Goal: Task Accomplishment & Management: Complete application form

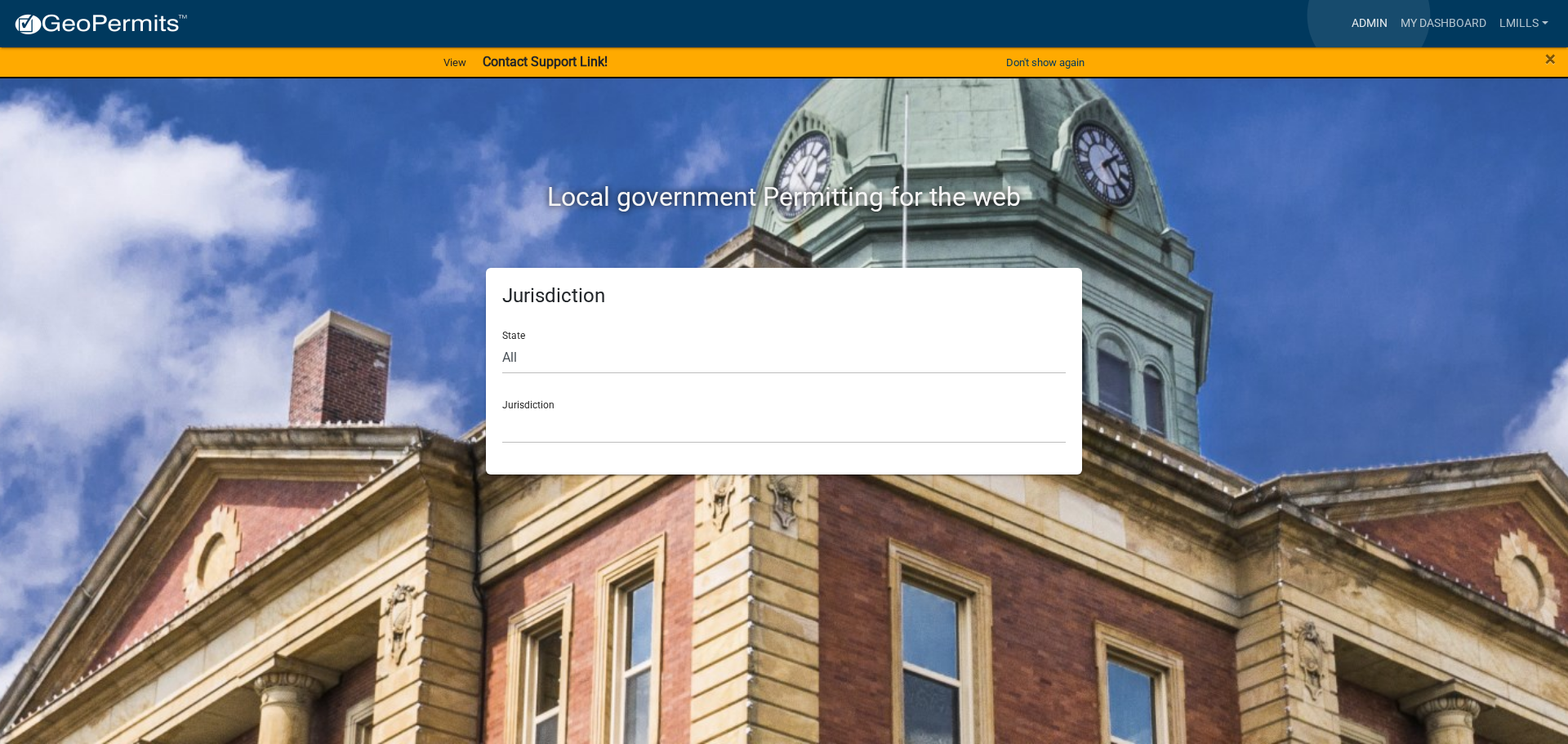
click at [1368, 15] on link "Admin" at bounding box center [1369, 24] width 49 height 31
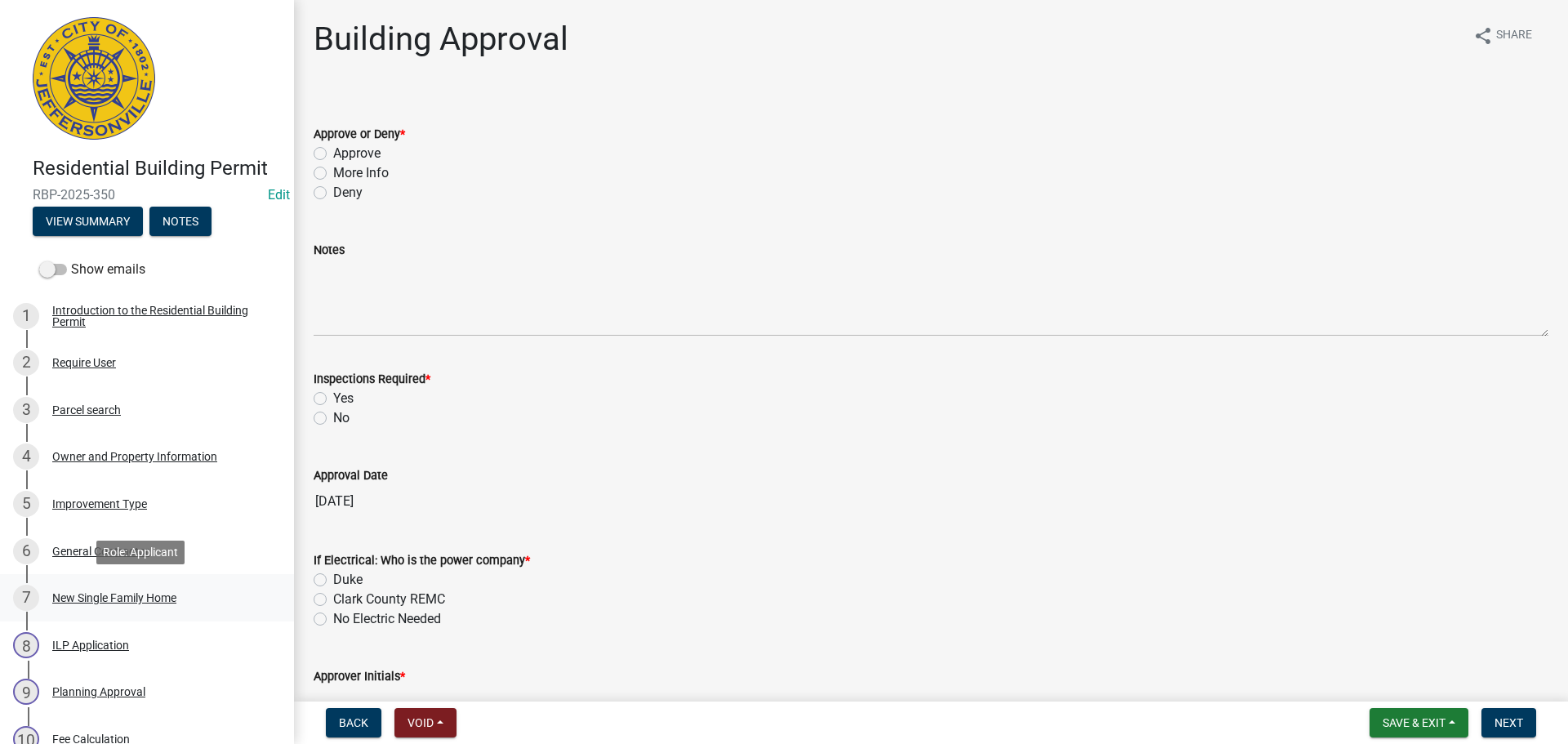
click at [137, 592] on div "New Single Family Home" at bounding box center [114, 597] width 124 height 11
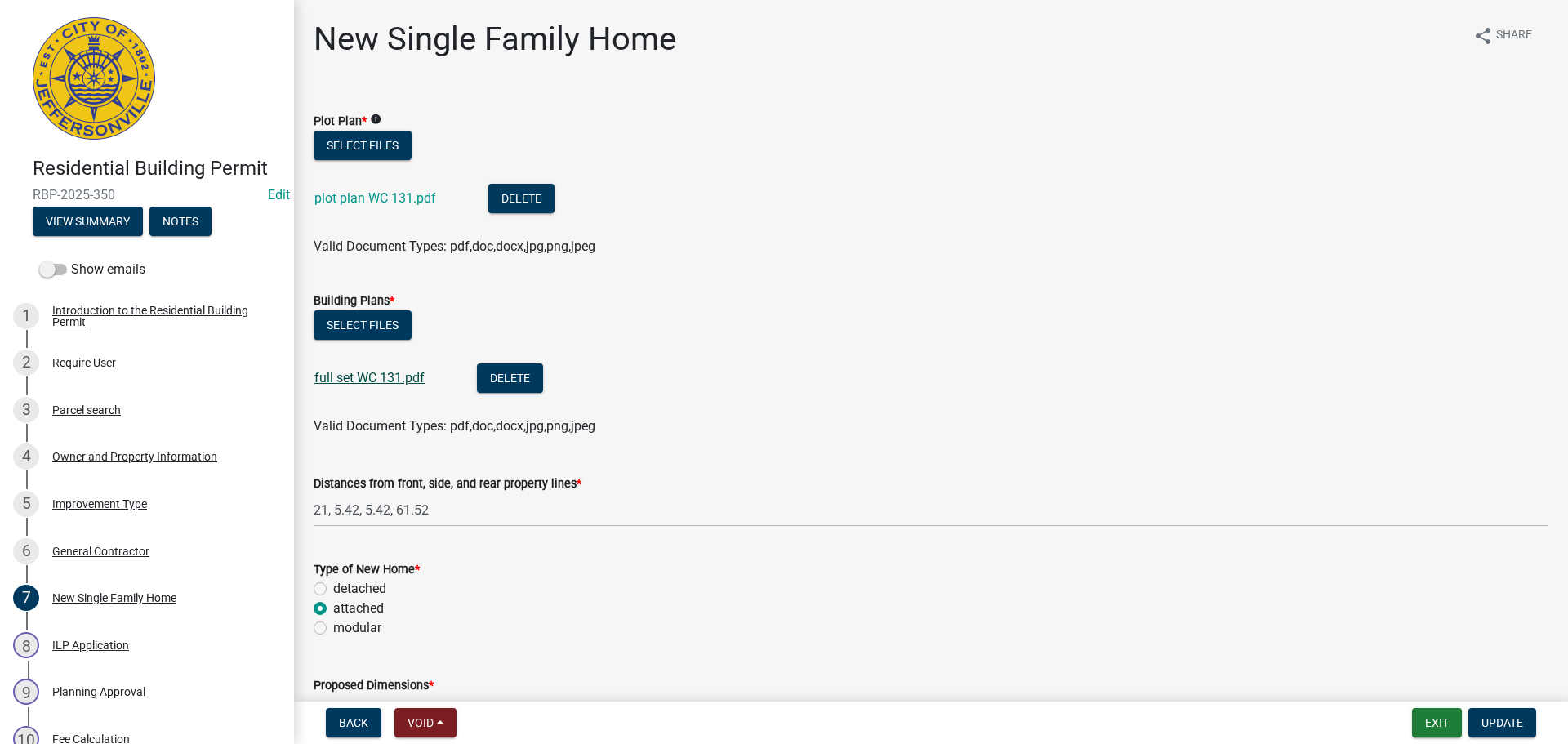
click at [354, 380] on link "full set WC 131.pdf" at bounding box center [369, 377] width 110 height 15
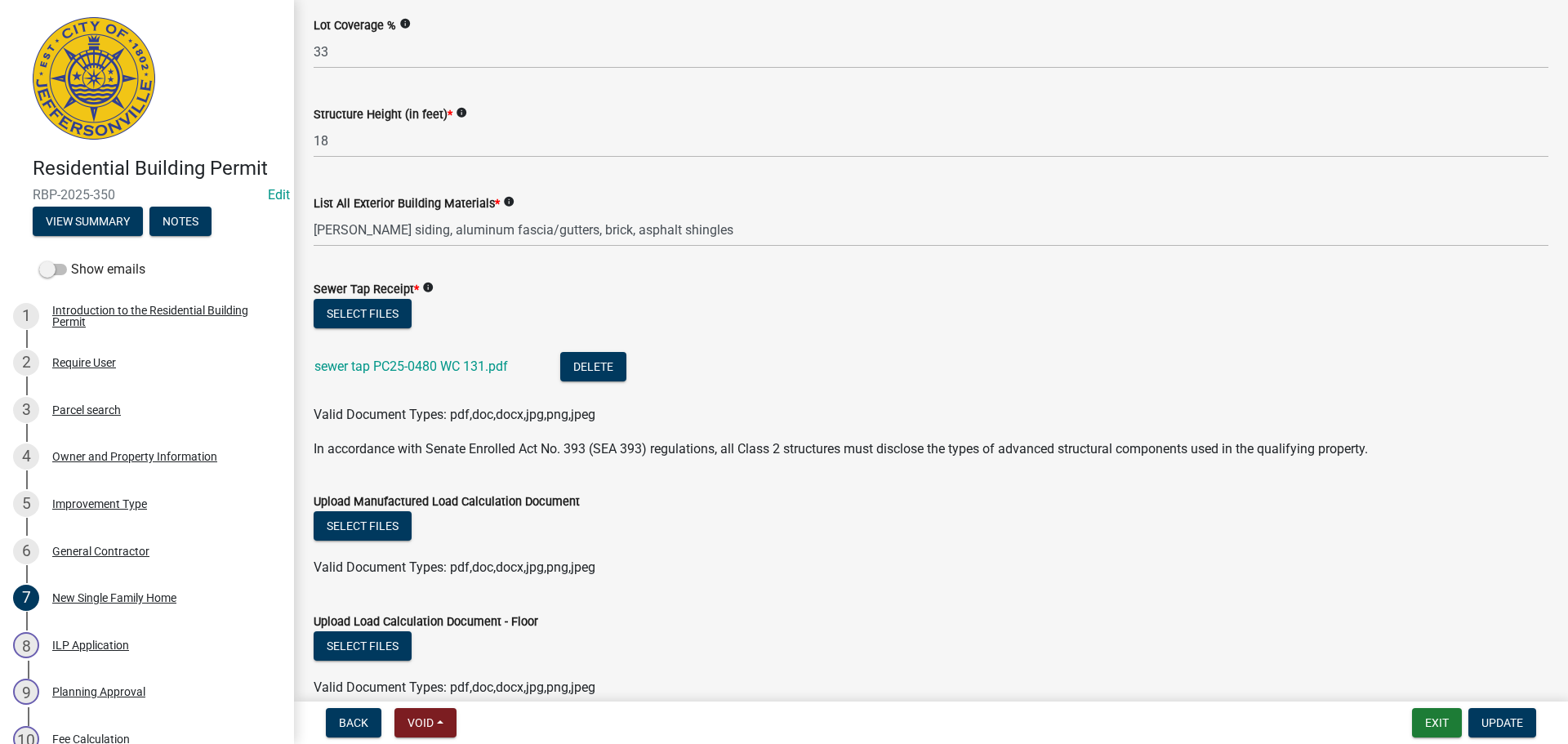
scroll to position [898, 0]
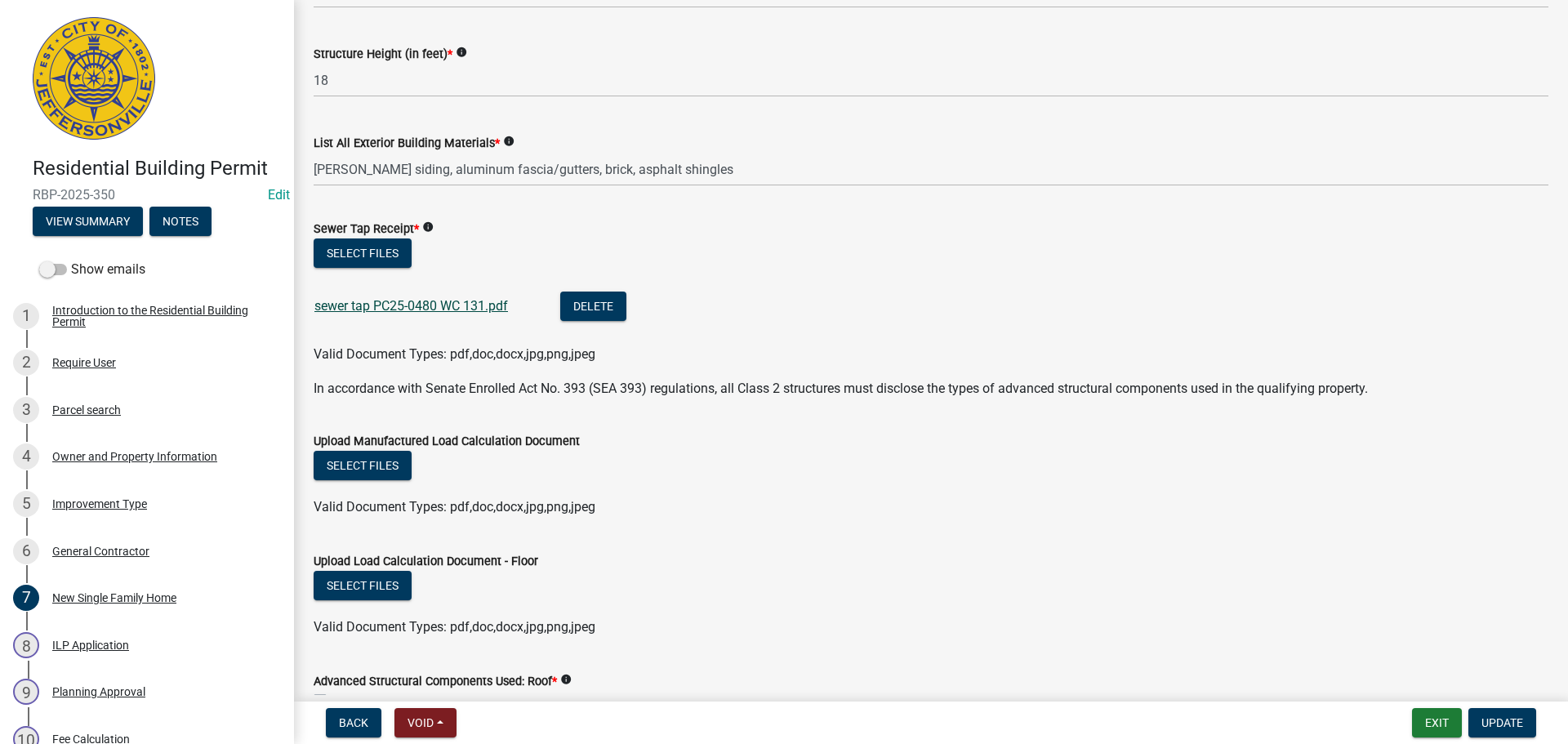
click at [383, 302] on link "sewer tap PC25-0480 WC 131.pdf" at bounding box center [411, 305] width 194 height 15
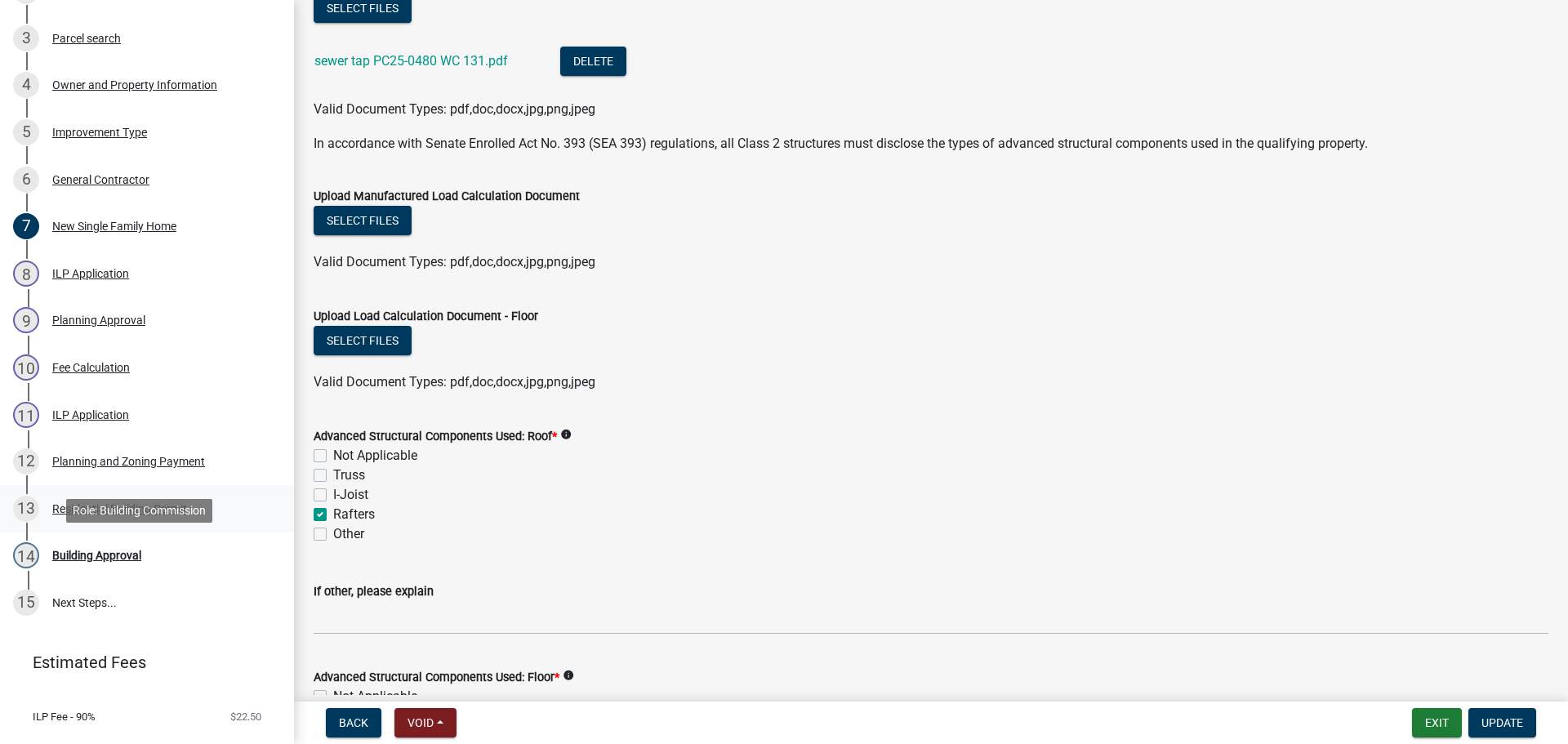
scroll to position [361, 0]
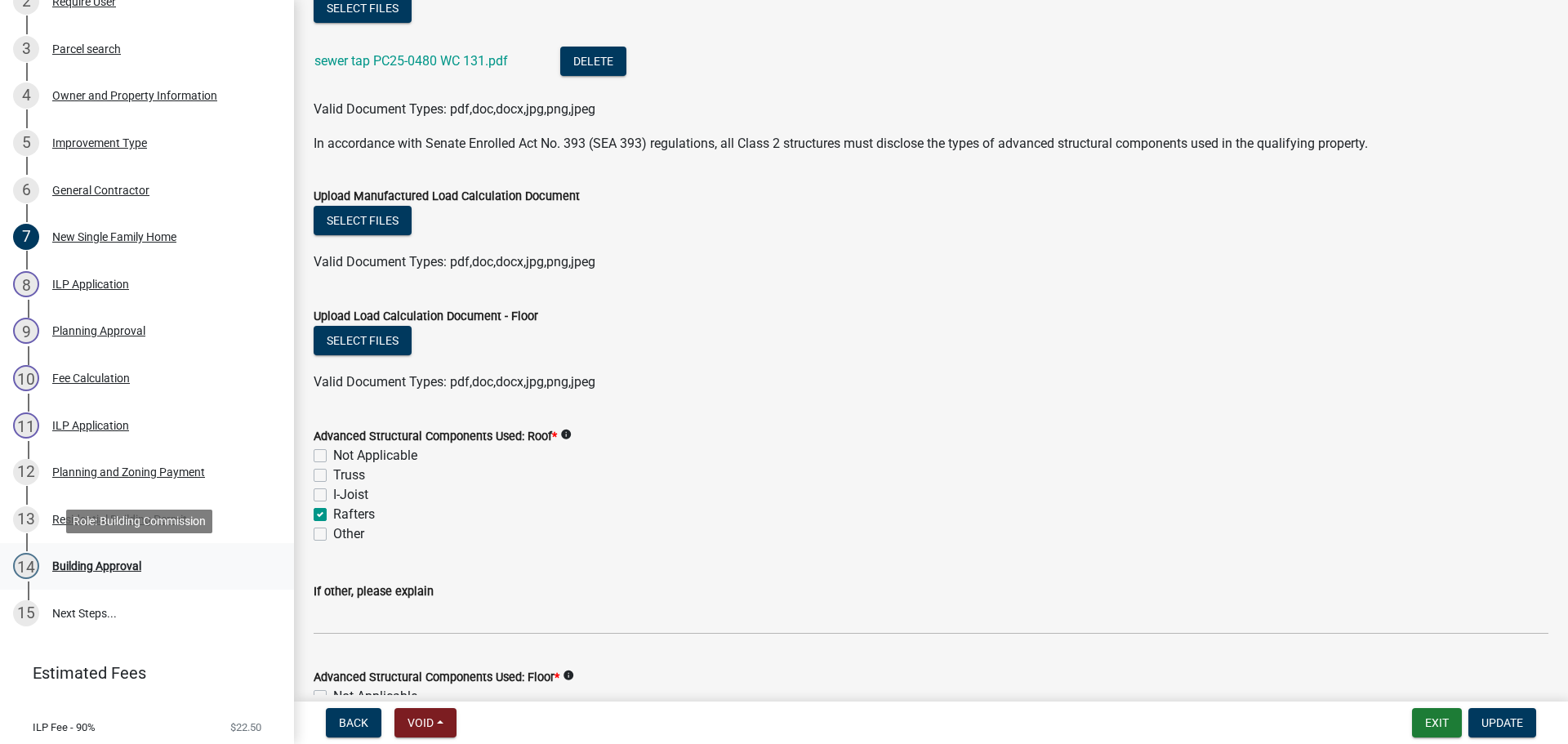
click at [96, 569] on div "Building Approval" at bounding box center [96, 565] width 89 height 11
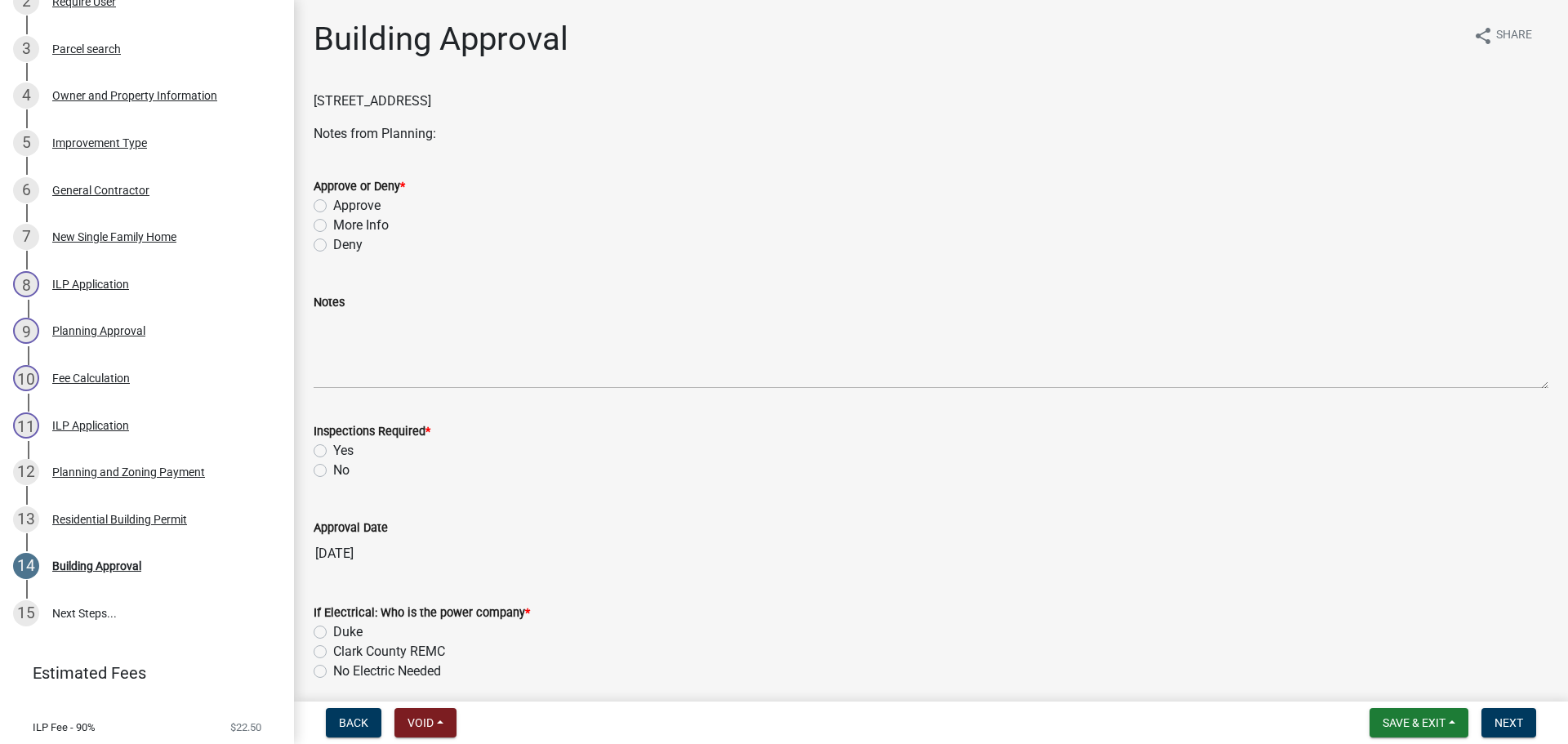
click at [368, 201] on label "Approve" at bounding box center [356, 206] width 47 height 20
click at [344, 201] on input "Approve" at bounding box center [338, 201] width 10 height 10
radio input "true"
click at [357, 450] on div "Yes" at bounding box center [930, 450] width 1234 height 20
click at [345, 456] on label "Yes" at bounding box center [343, 450] width 20 height 20
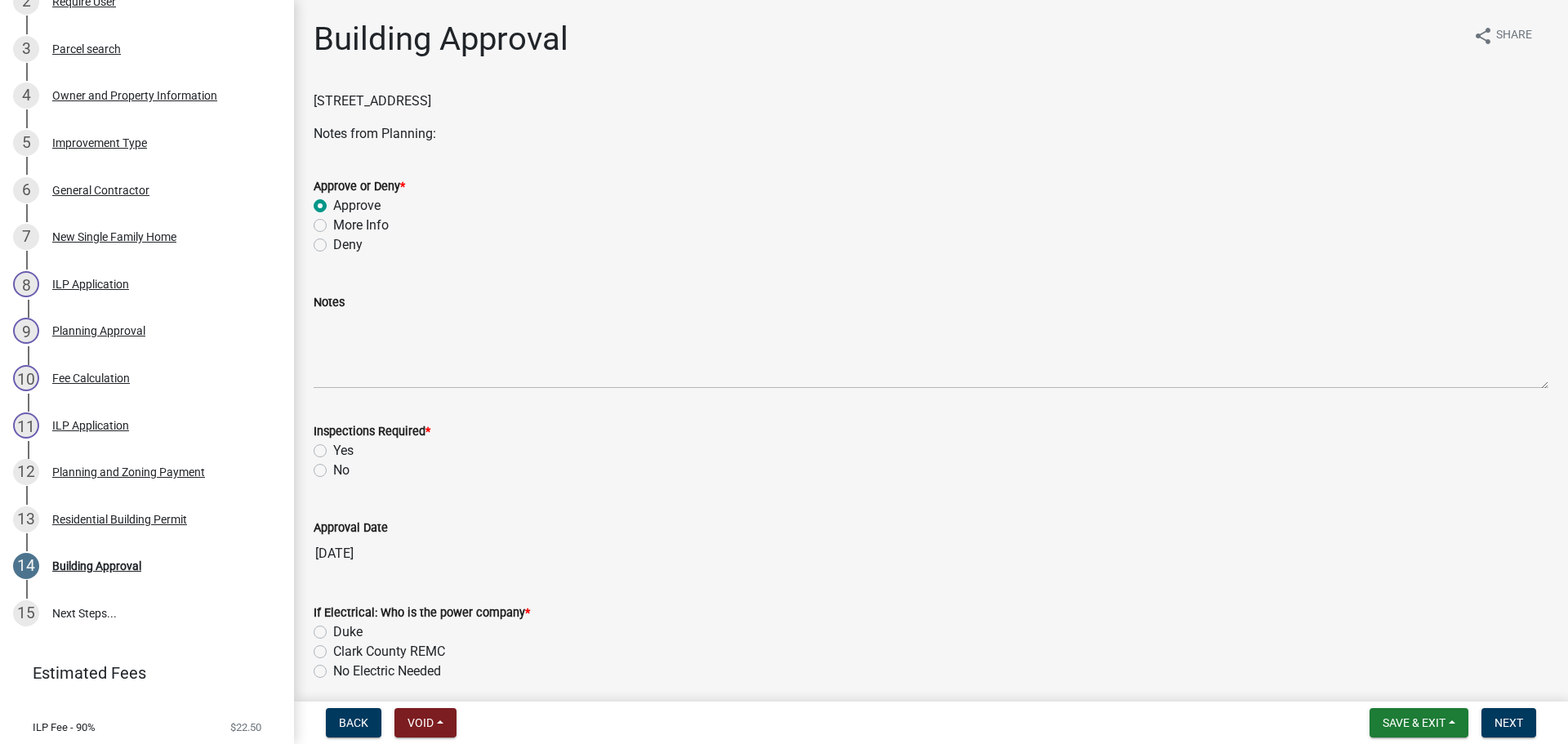
click at [344, 451] on input "Yes" at bounding box center [338, 446] width 10 height 10
radio input "true"
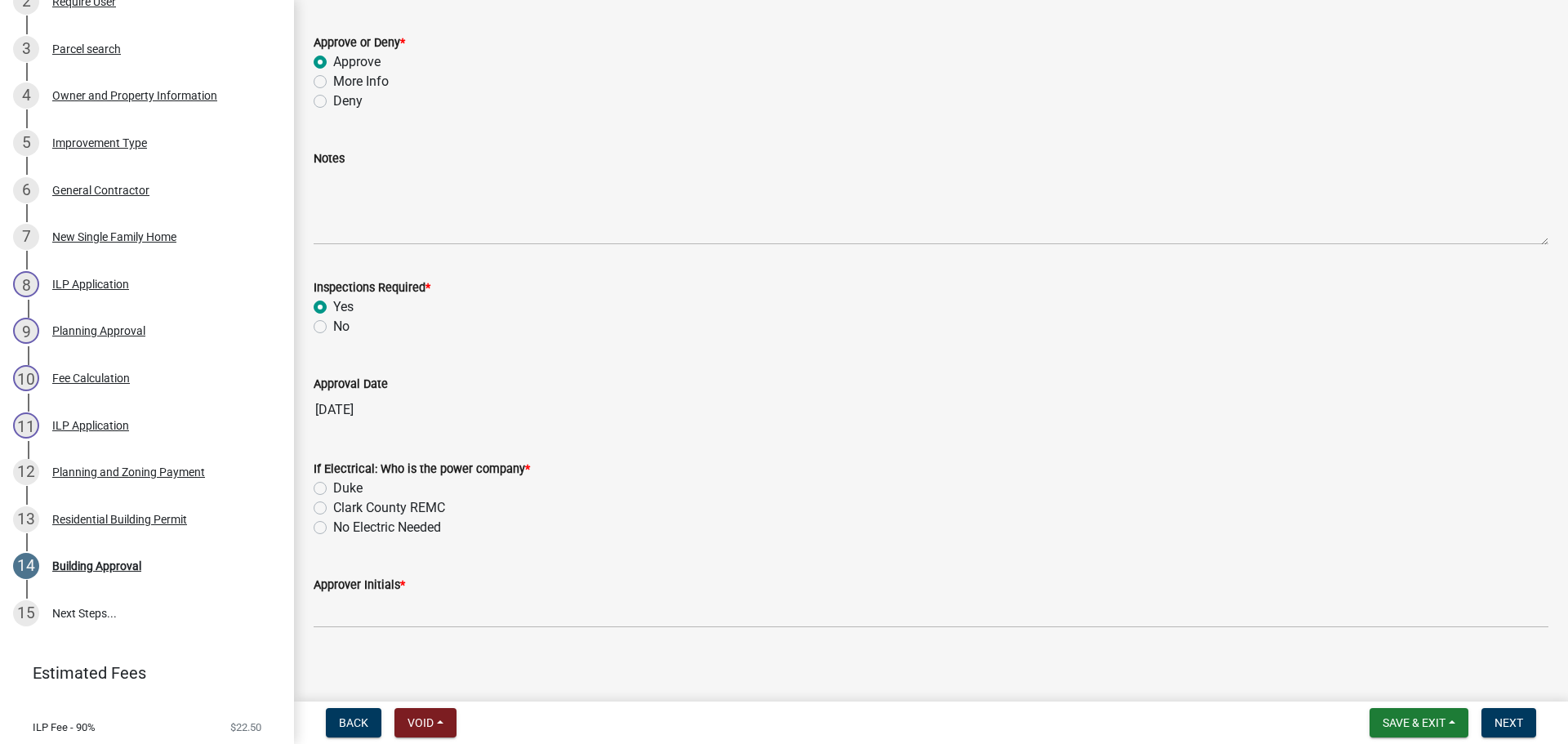
scroll to position [154, 0]
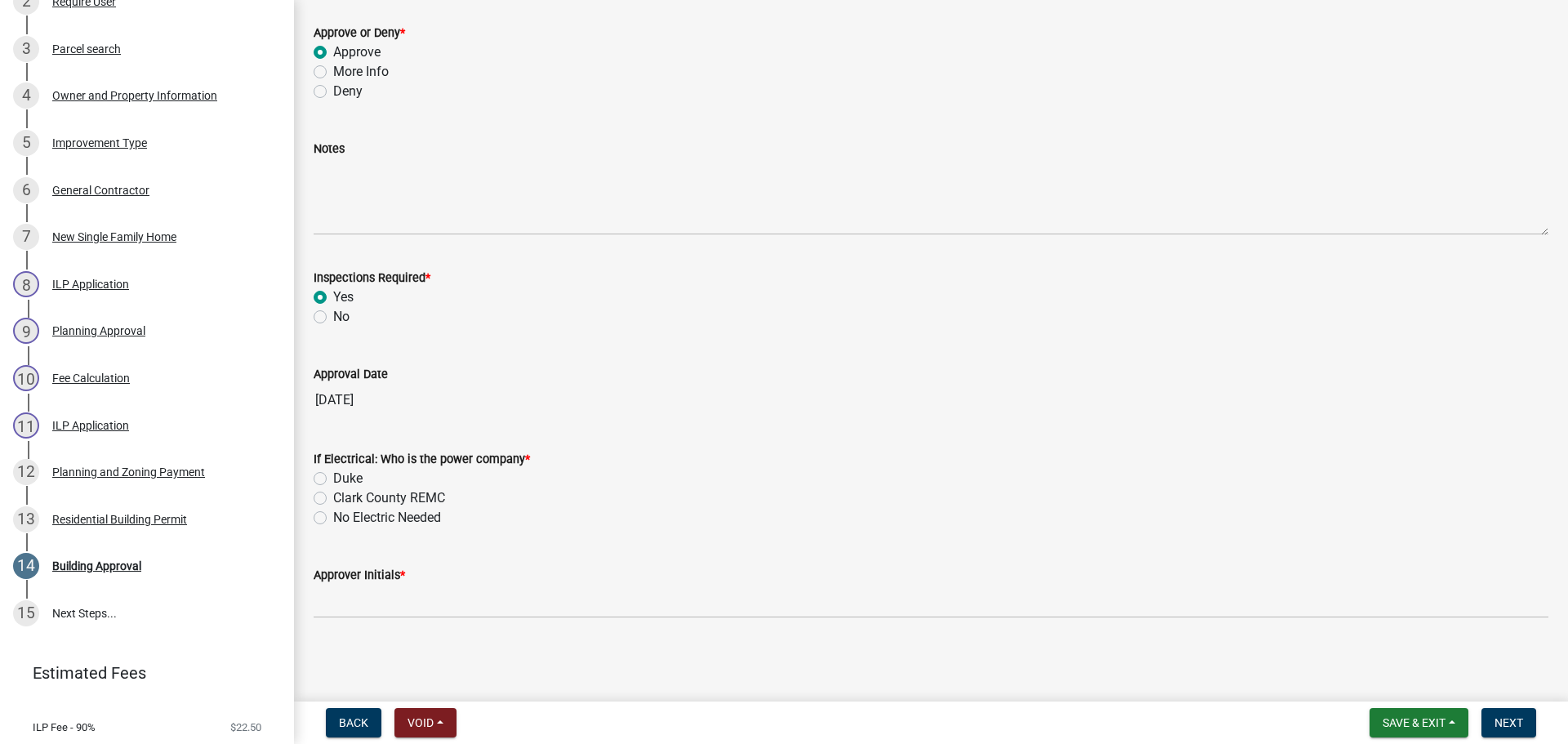
click at [358, 480] on label "Duke" at bounding box center [347, 478] width 29 height 20
click at [344, 480] on input "Duke" at bounding box center [338, 474] width 10 height 10
radio input "true"
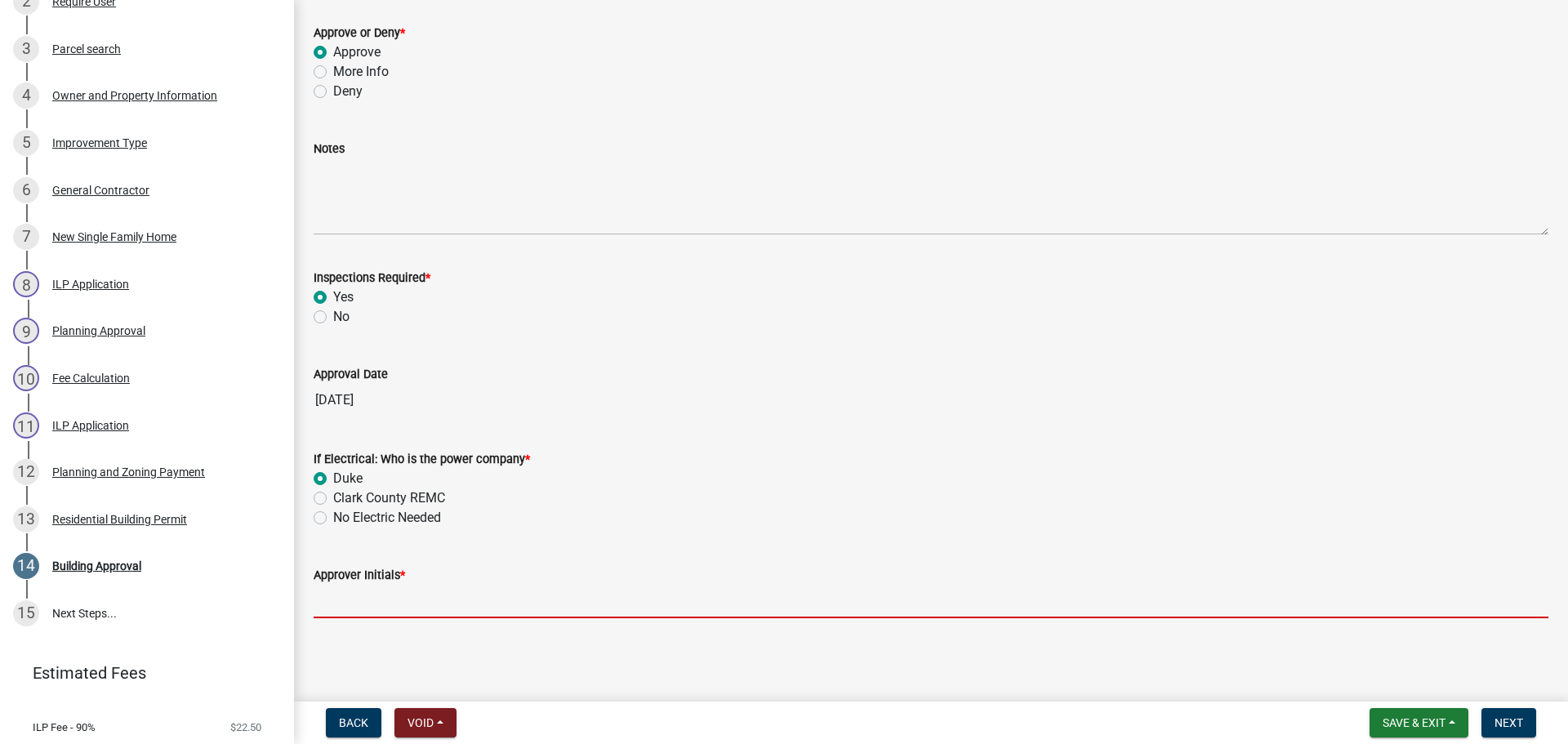
click at [429, 588] on input "Approver Initials *" at bounding box center [930, 601] width 1234 height 33
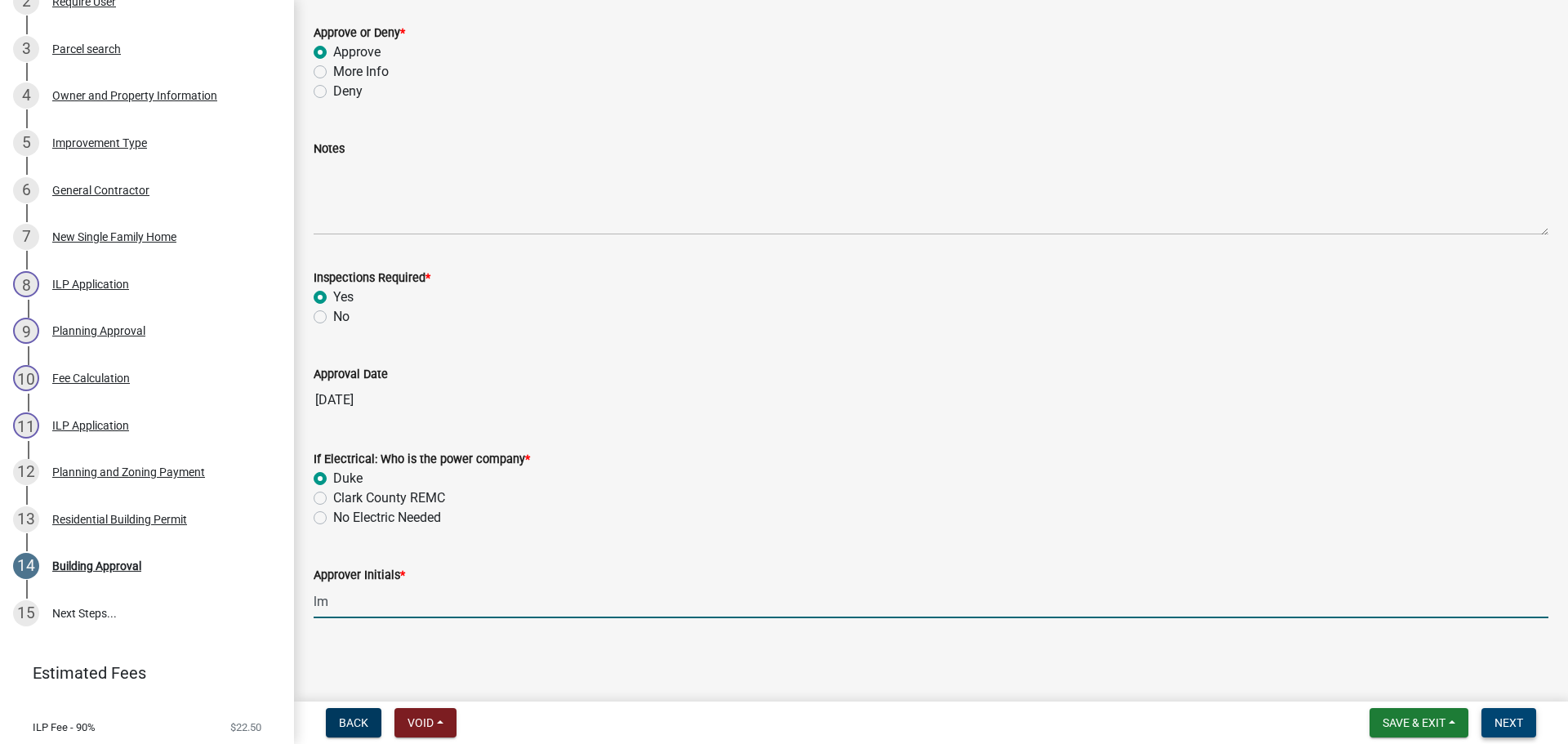
type input "lm"
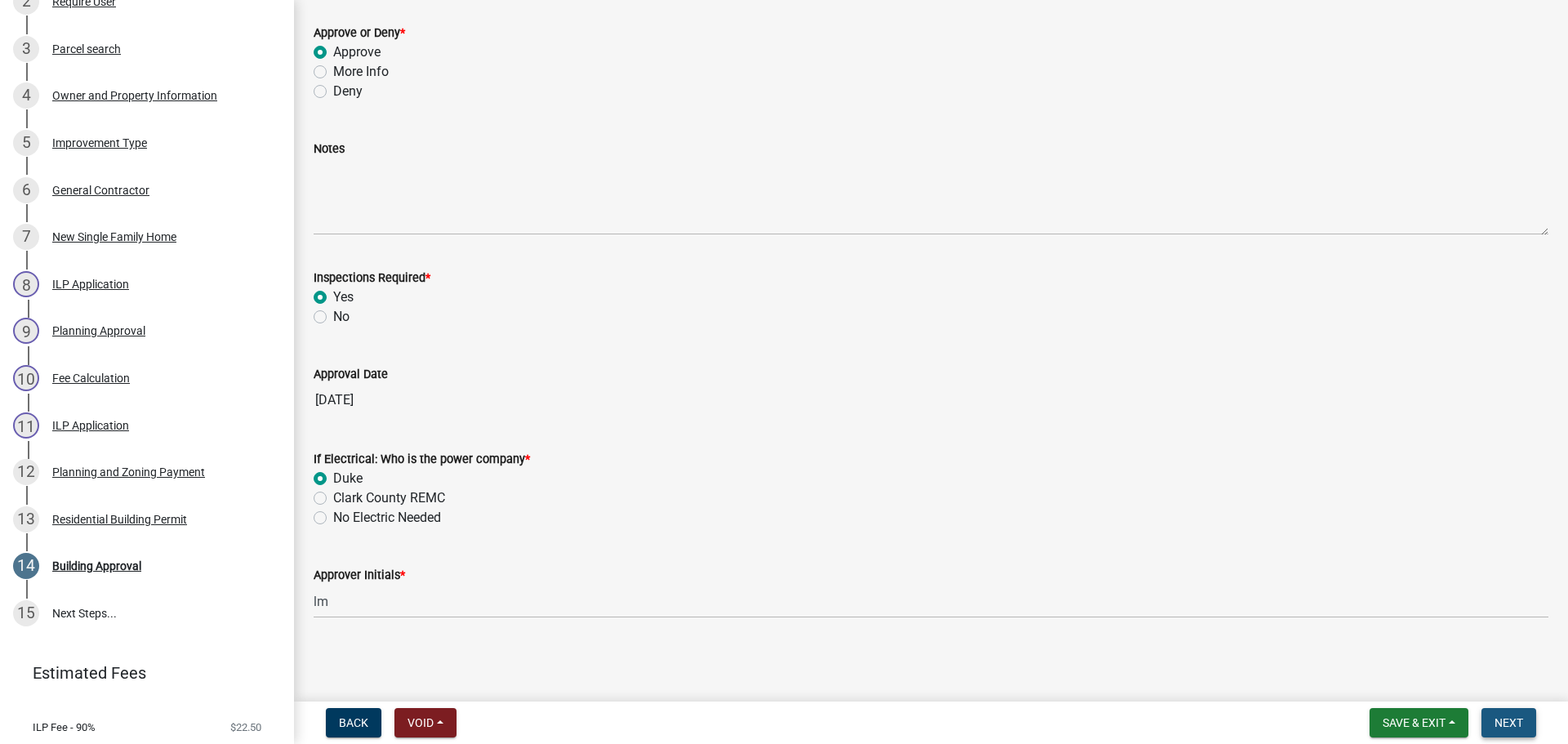
click at [1521, 726] on span "Next" at bounding box center [1508, 722] width 28 height 13
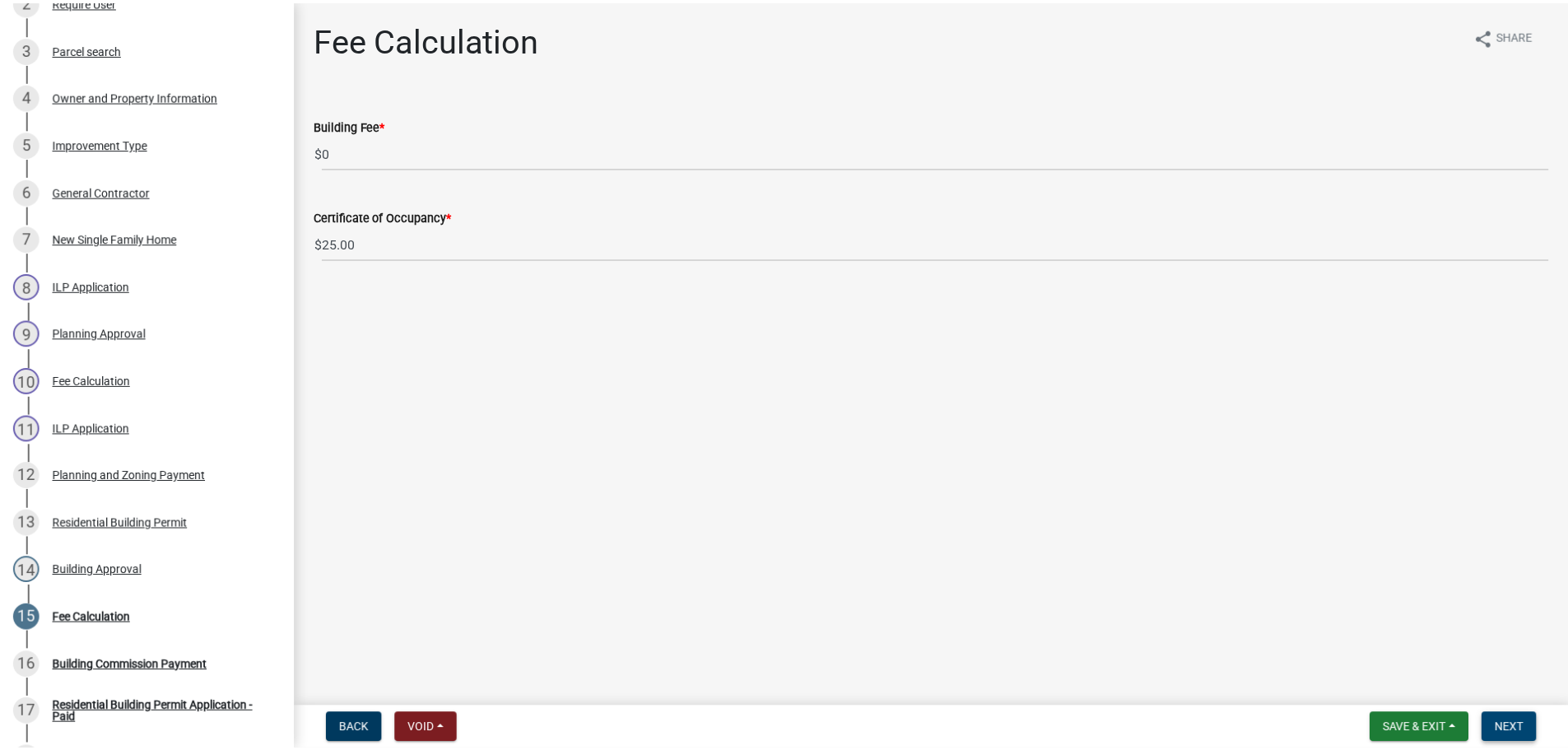
scroll to position [695, 0]
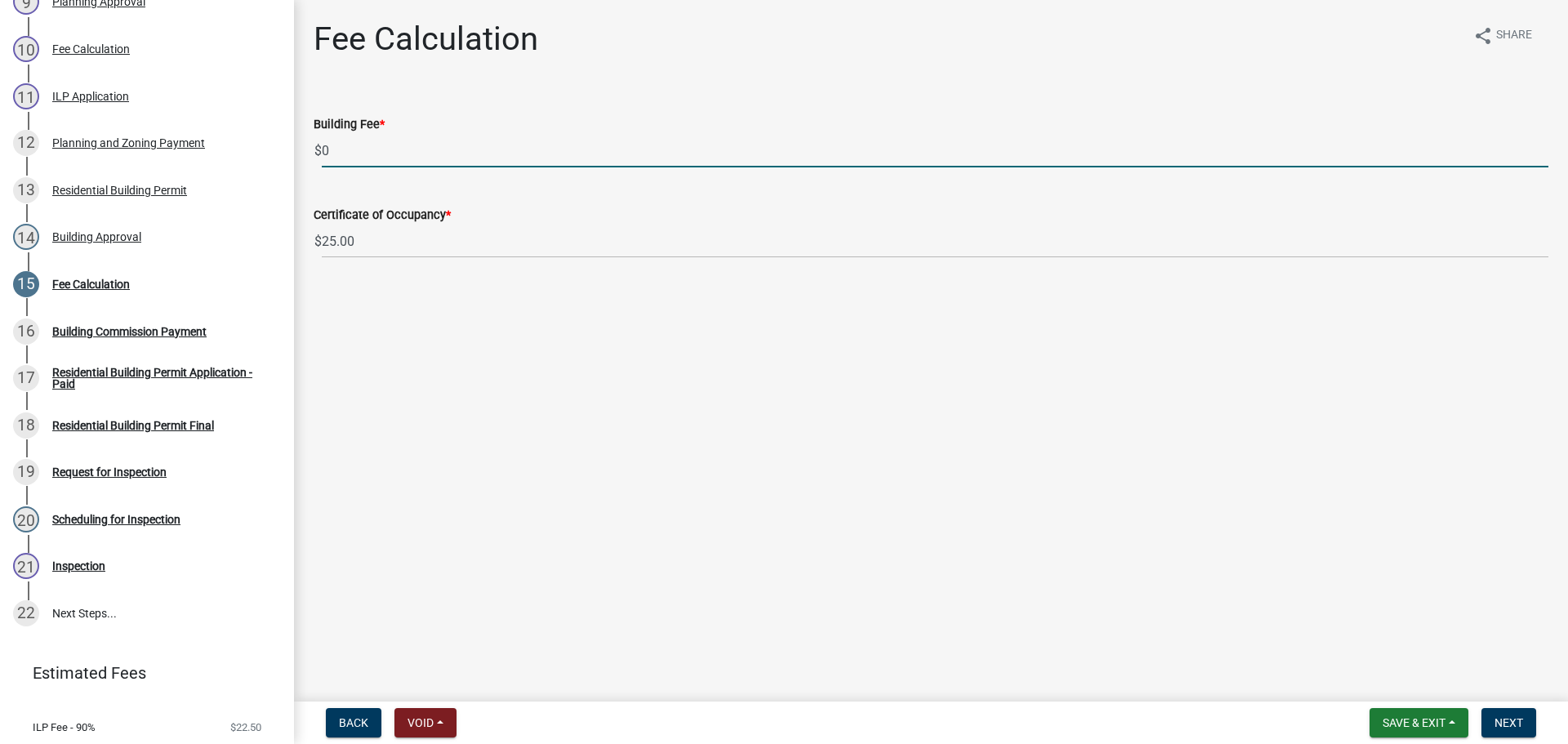
click at [420, 145] on input "0" at bounding box center [935, 150] width 1227 height 33
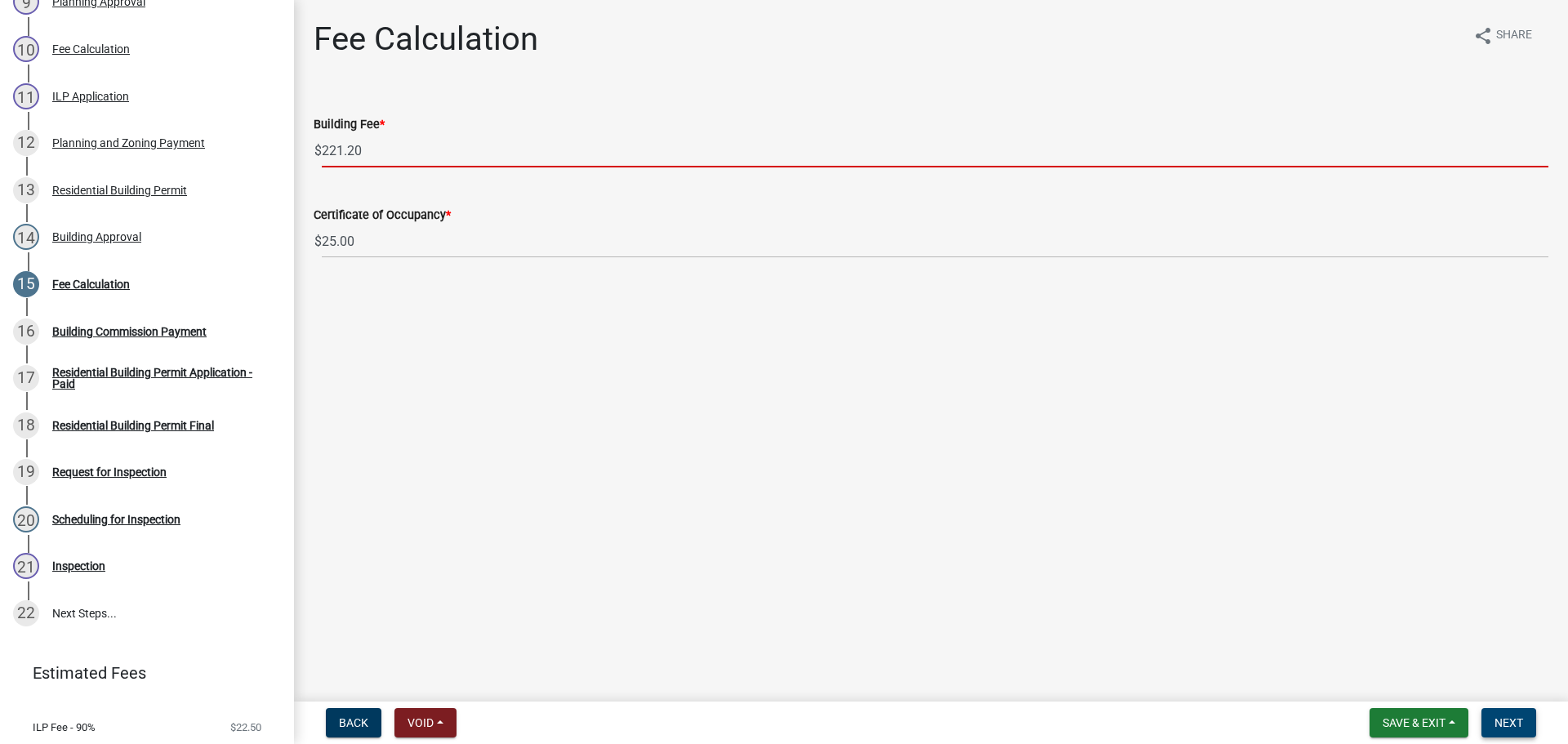
type input "221.20"
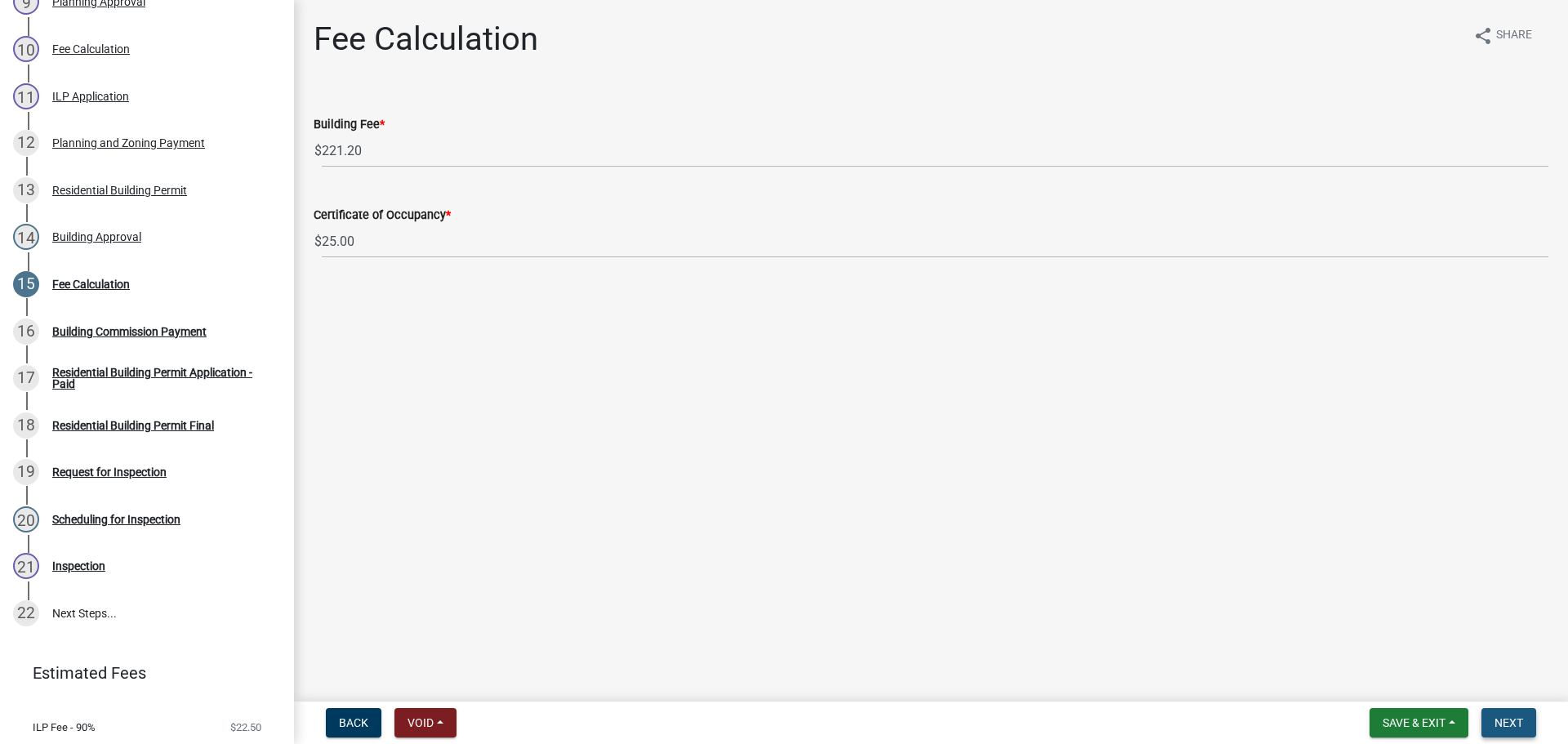
click at [1506, 718] on span "Next" at bounding box center [1508, 722] width 28 height 13
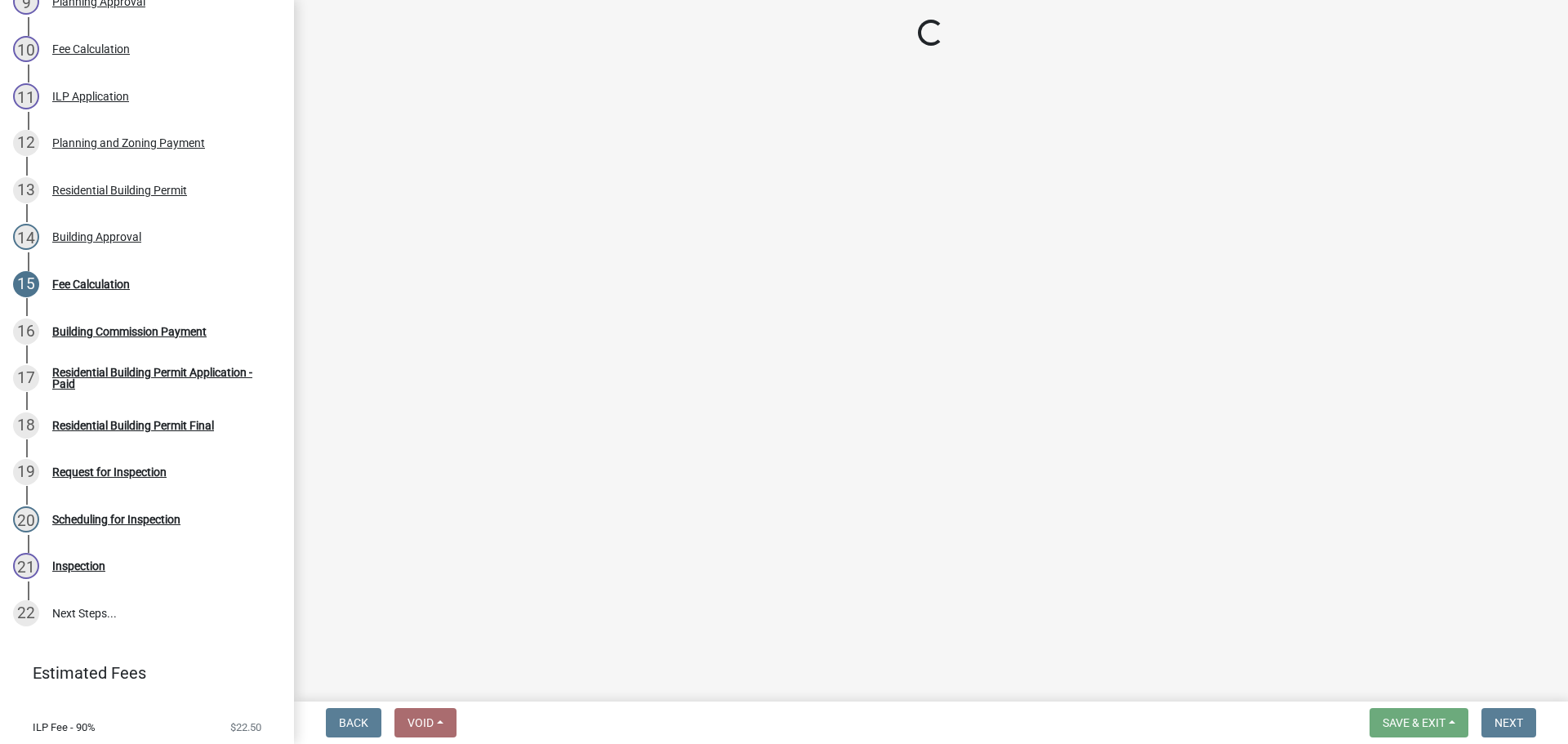
select select "3: 3"
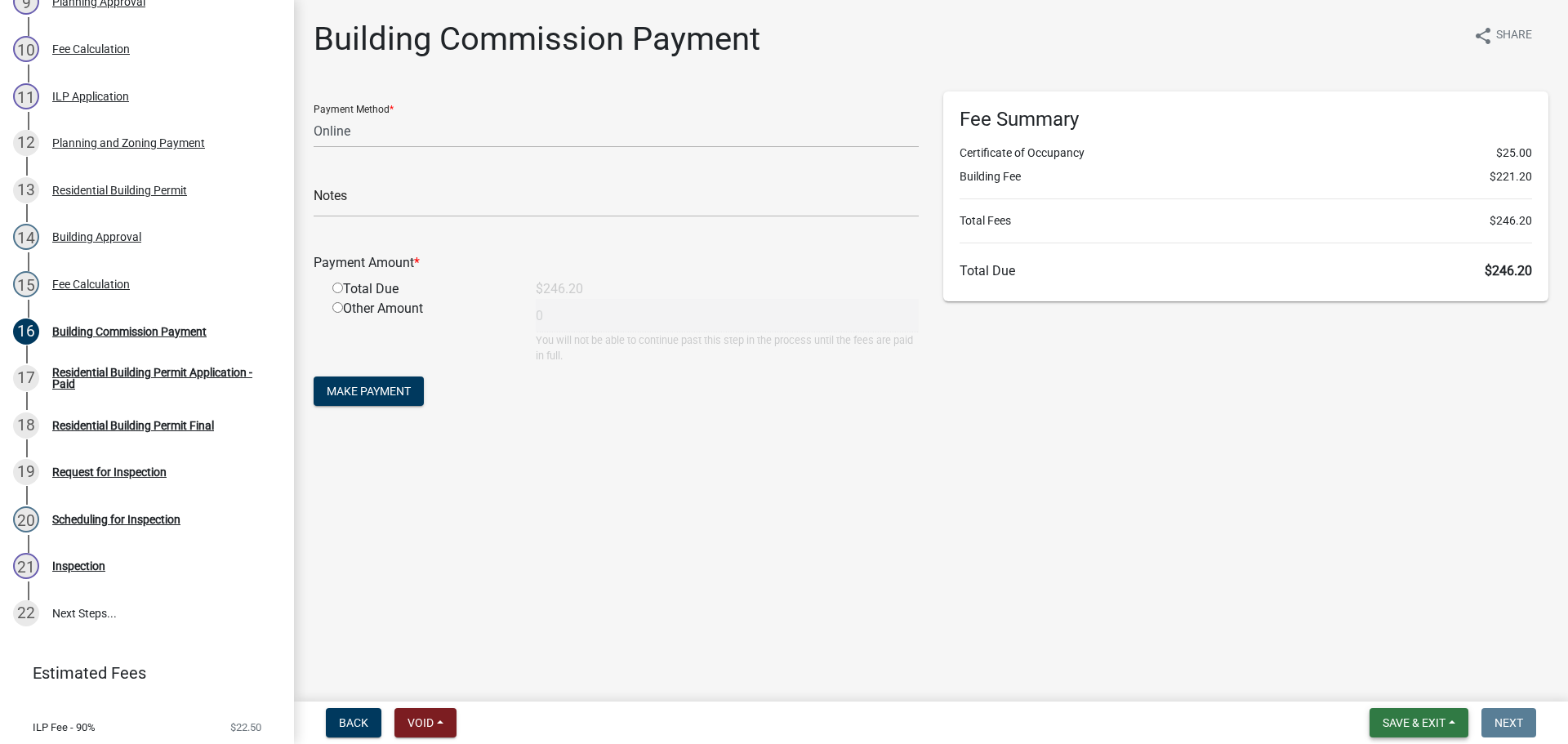
click at [1397, 718] on span "Save & Exit" at bounding box center [1414, 722] width 63 height 13
click at [1406, 673] on button "Save & Exit" at bounding box center [1402, 680] width 131 height 39
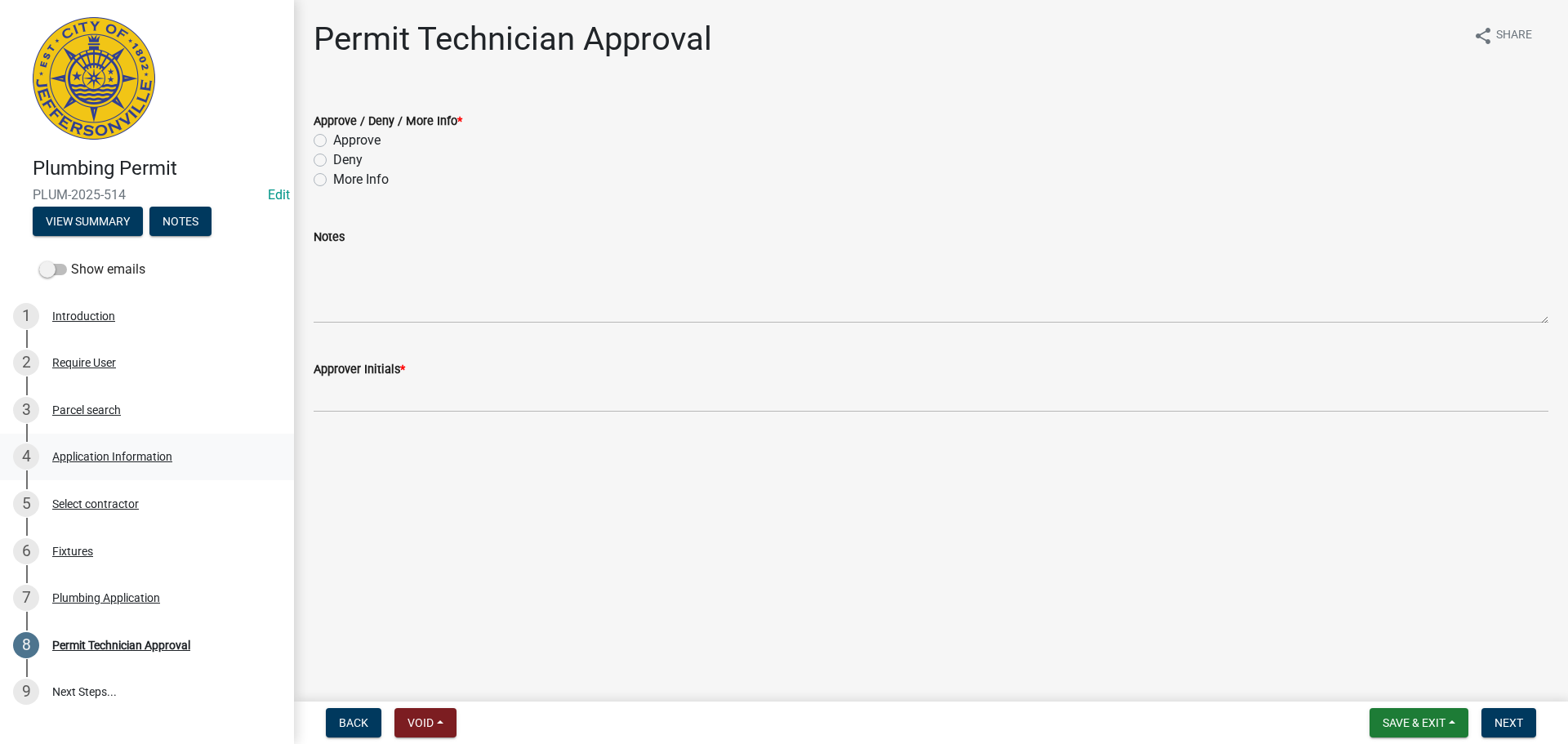
click at [140, 455] on div "Application Information" at bounding box center [112, 456] width 120 height 11
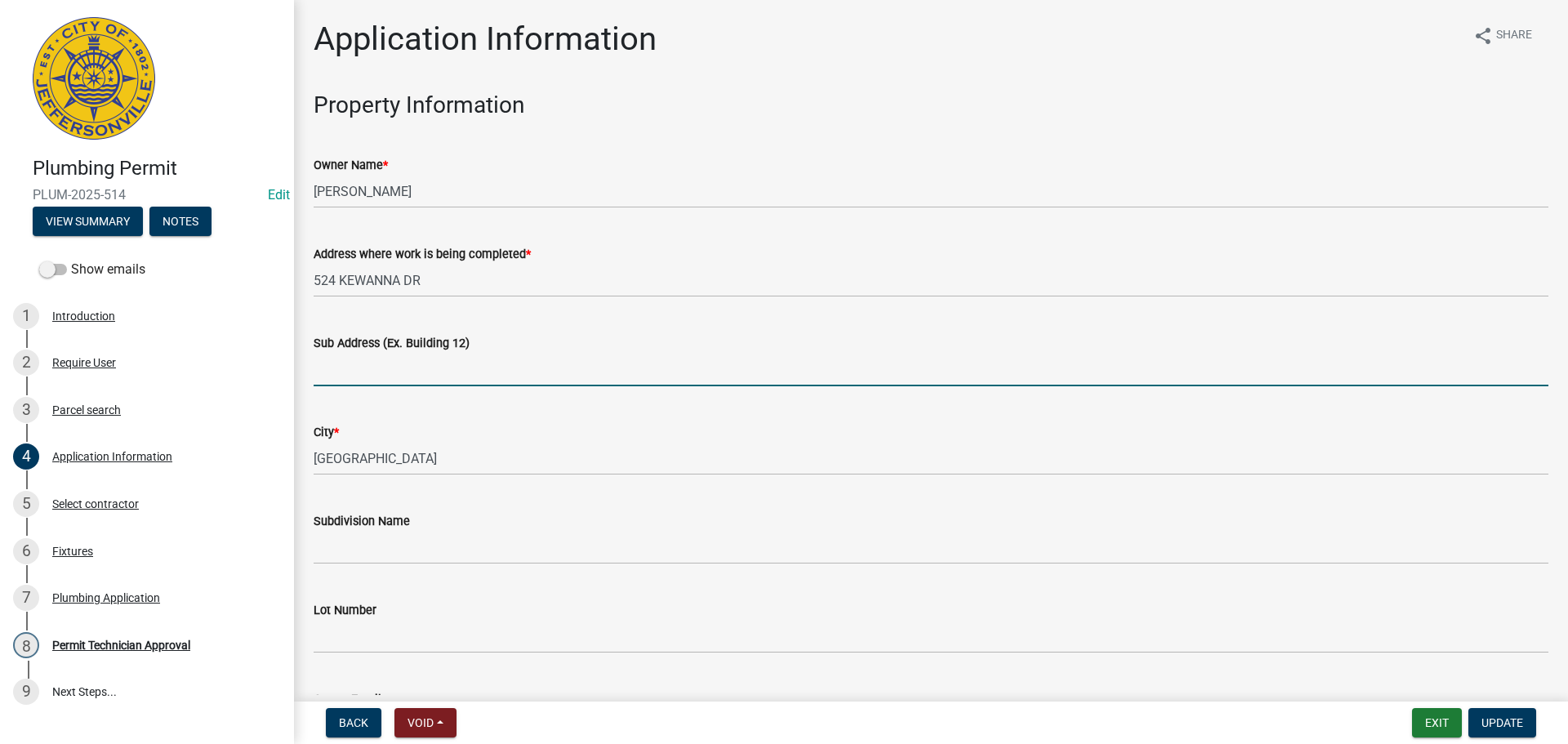
click at [462, 384] on input "Sub Address (Ex. Building 12)" at bounding box center [930, 369] width 1234 height 33
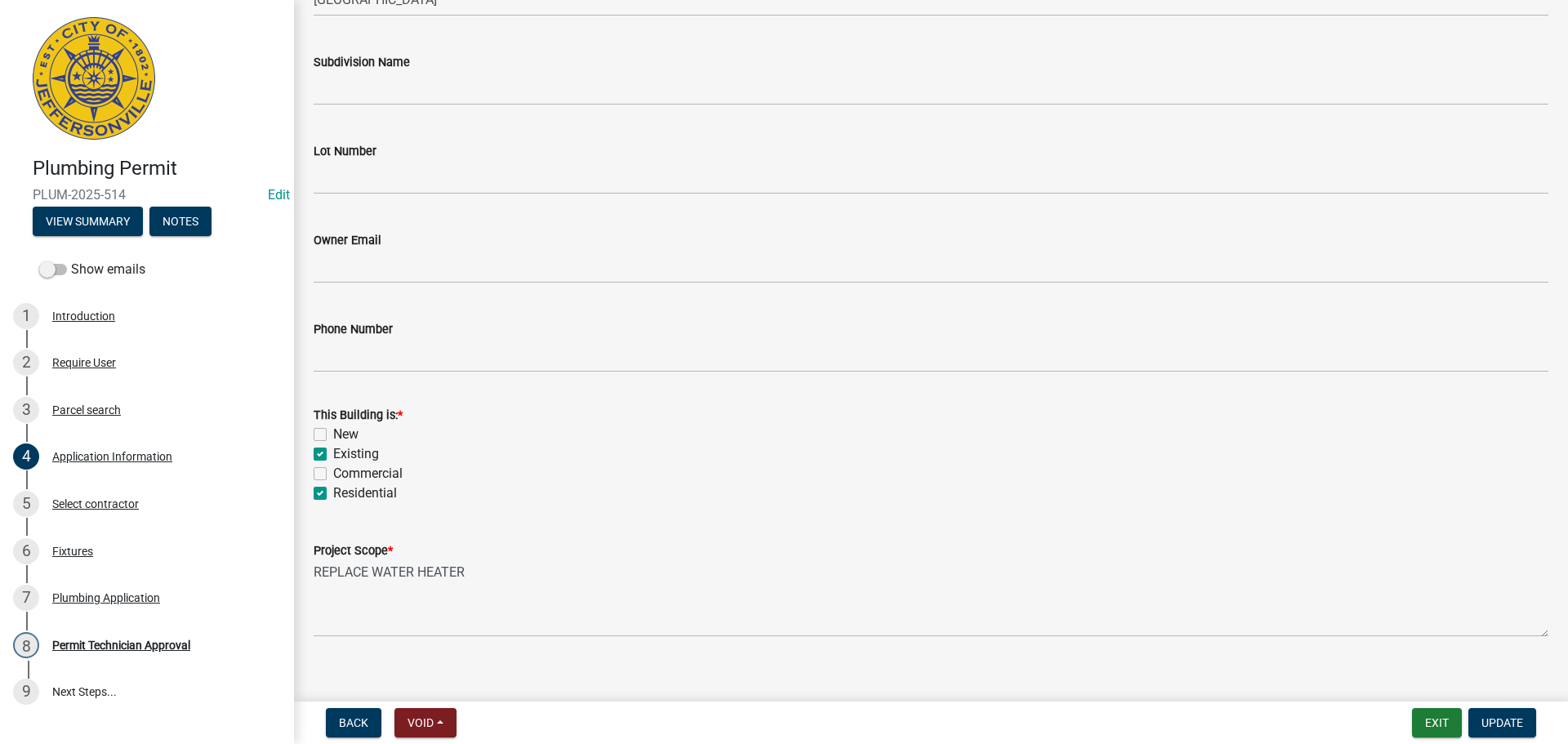
scroll to position [478, 0]
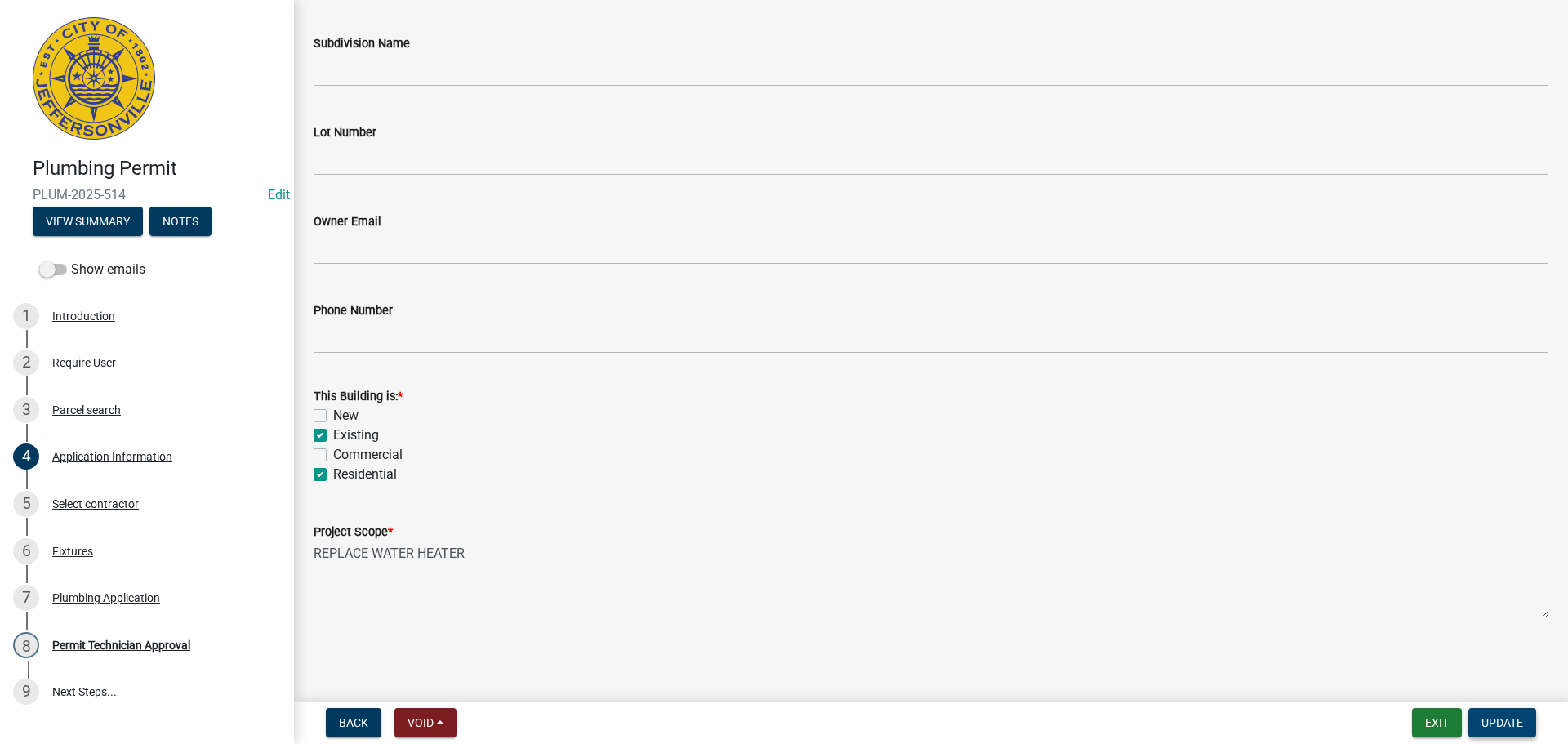
type input "524 Kewanna Drive"
click at [1489, 714] on button "Update" at bounding box center [1501, 722] width 67 height 29
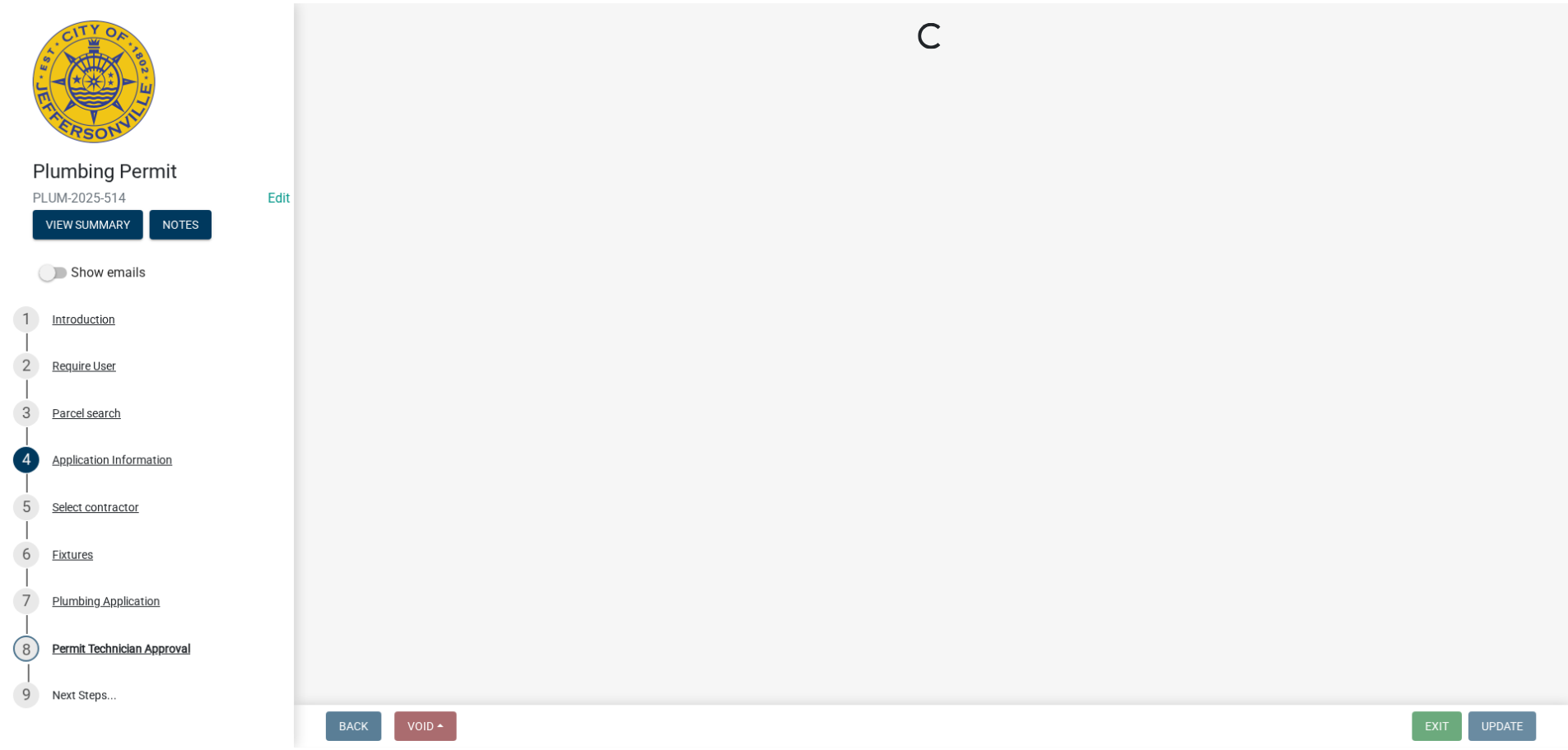
scroll to position [0, 0]
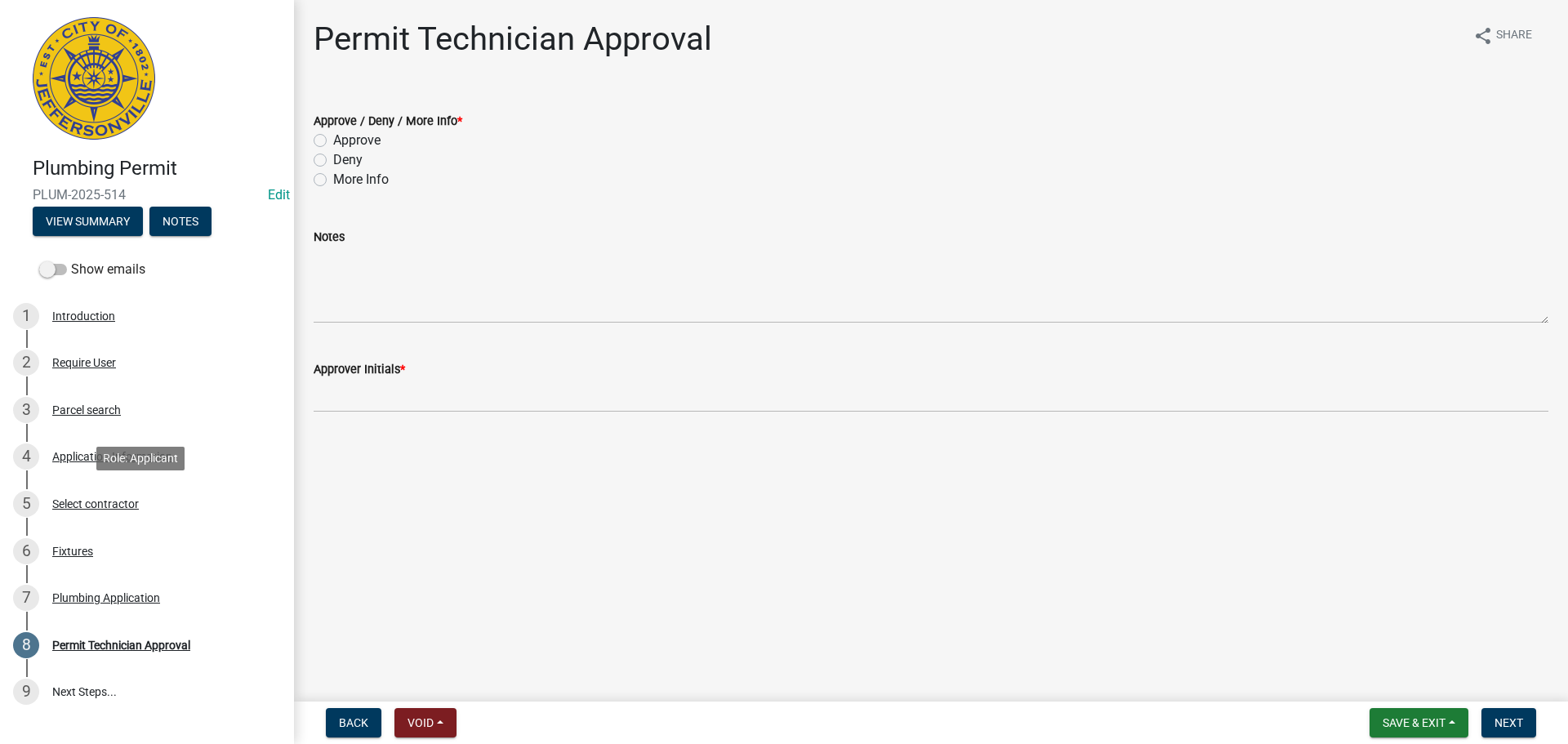
click at [87, 502] on div "Select contractor" at bounding box center [95, 503] width 86 height 11
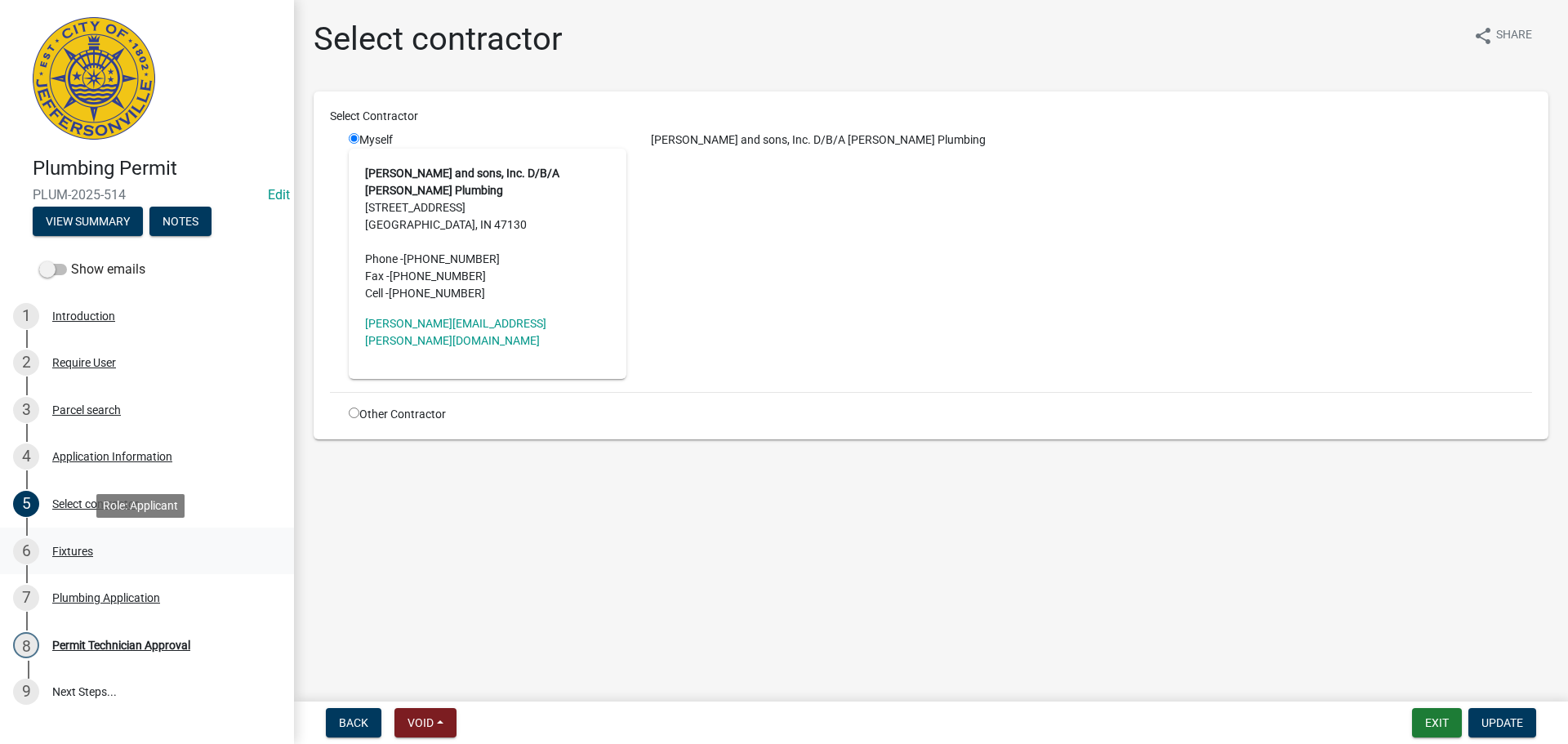
click at [72, 551] on div "Fixtures" at bounding box center [73, 550] width 41 height 11
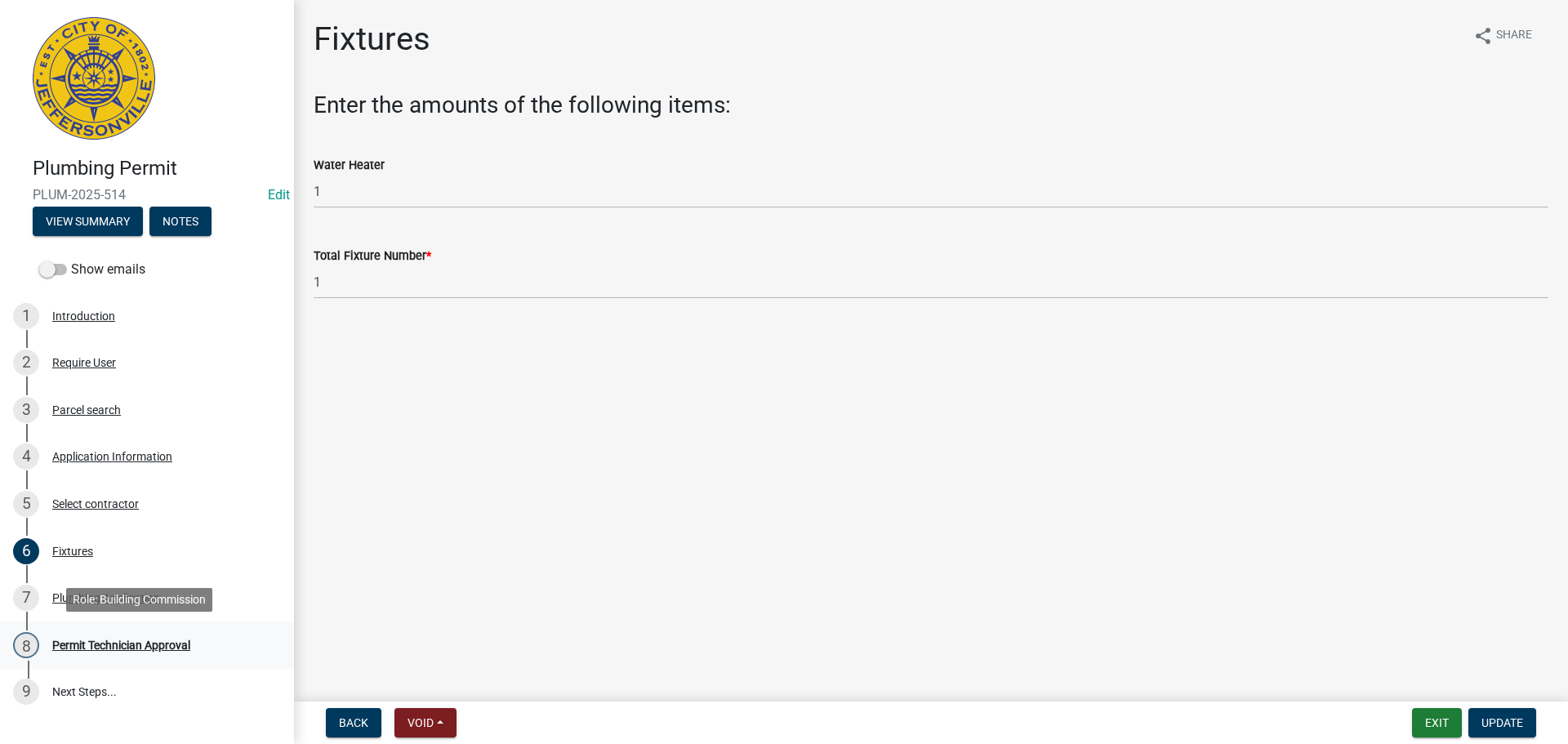
click at [88, 647] on div "Permit Technician Approval" at bounding box center [121, 644] width 138 height 11
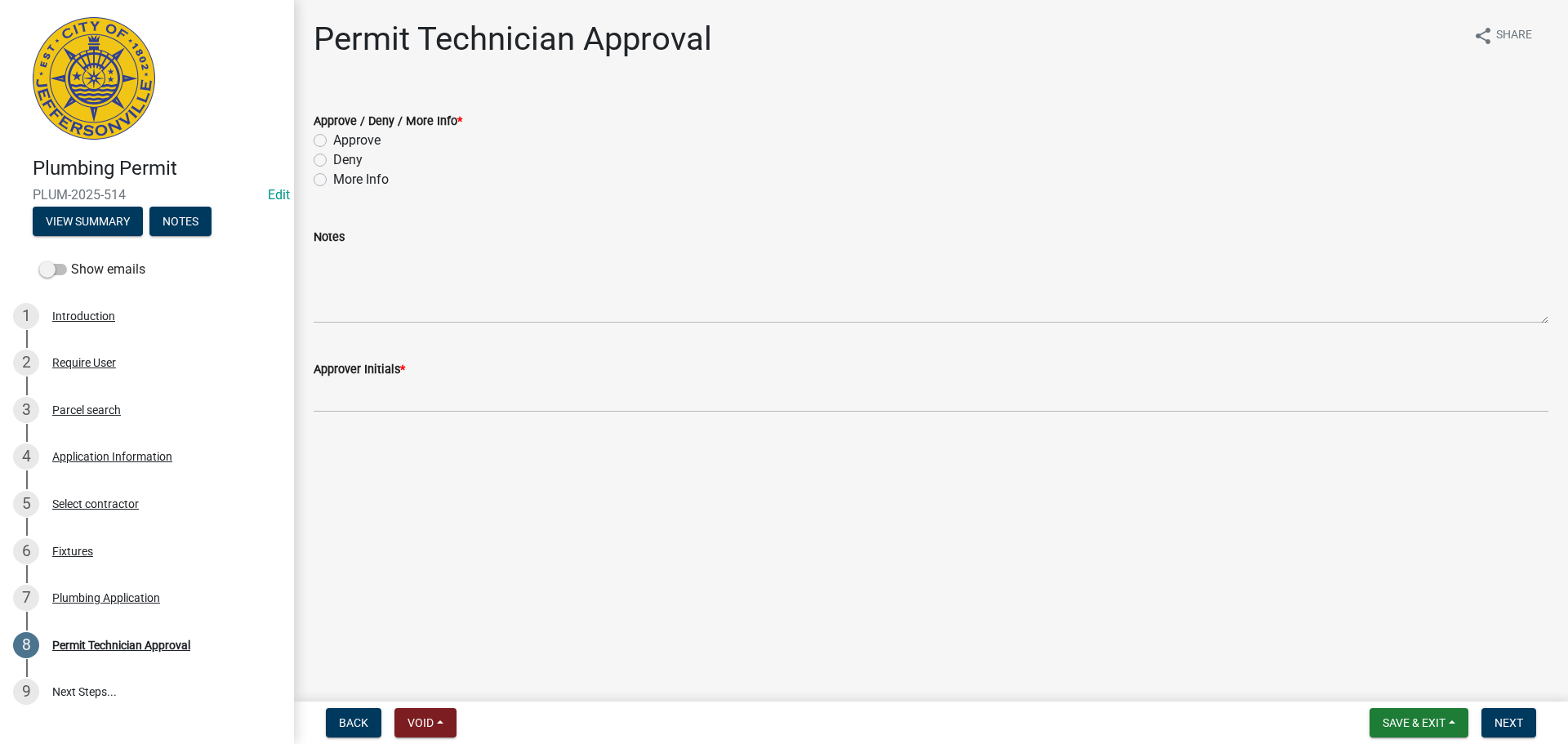
click at [370, 138] on label "Approve" at bounding box center [356, 140] width 47 height 20
click at [344, 138] on input "Approve" at bounding box center [338, 136] width 10 height 10
radio input "true"
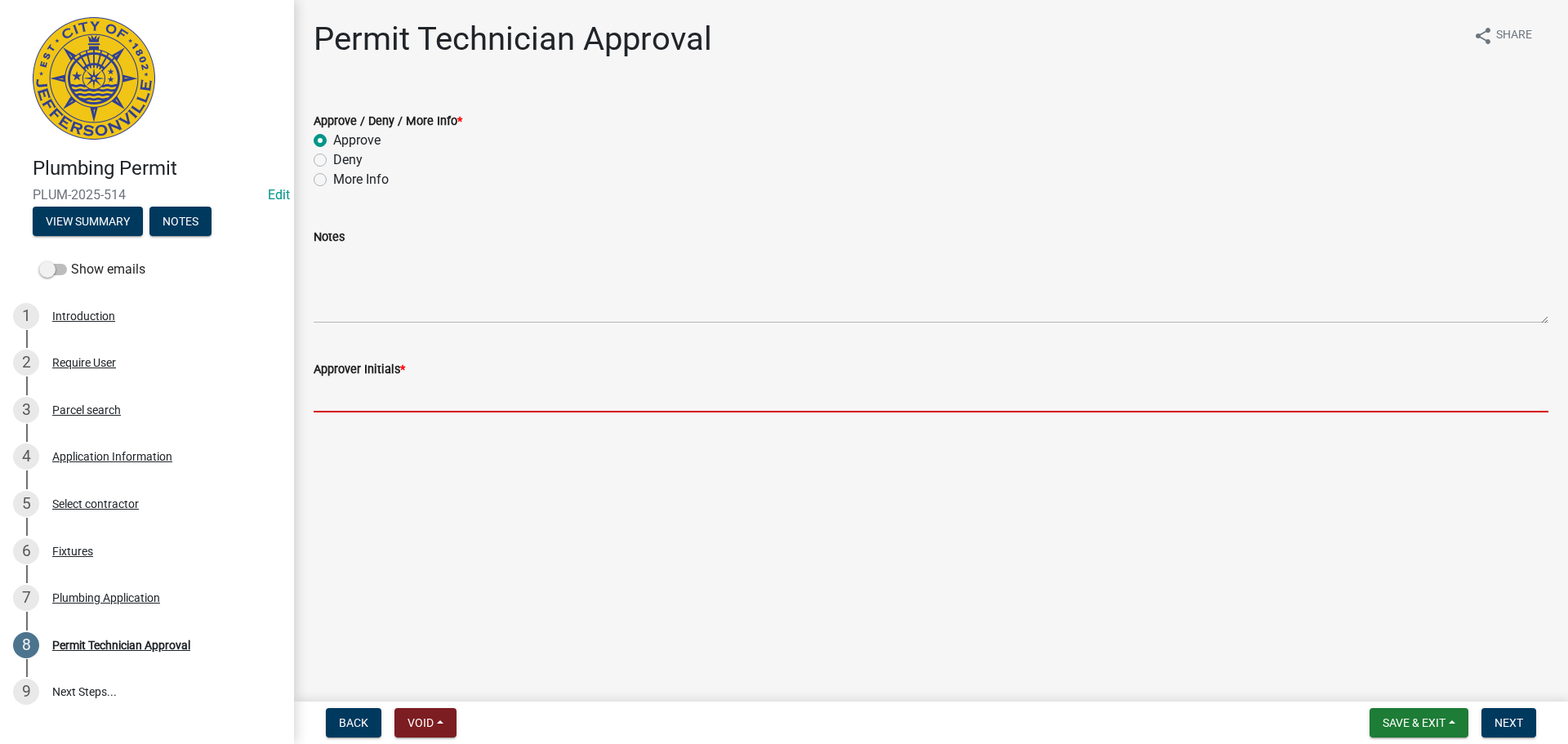
click at [404, 389] on input "Approver Initials *" at bounding box center [930, 395] width 1234 height 33
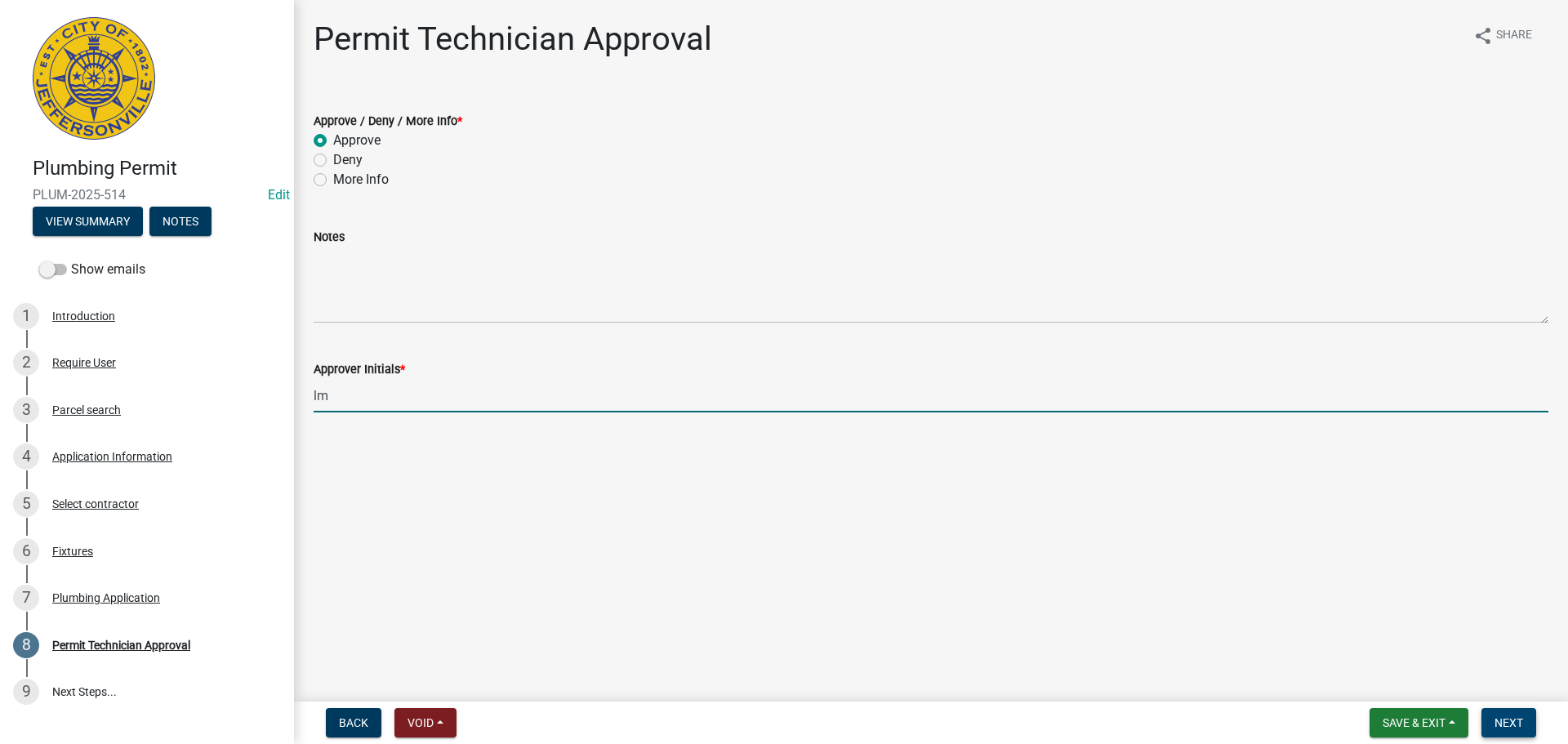
type input "lm"
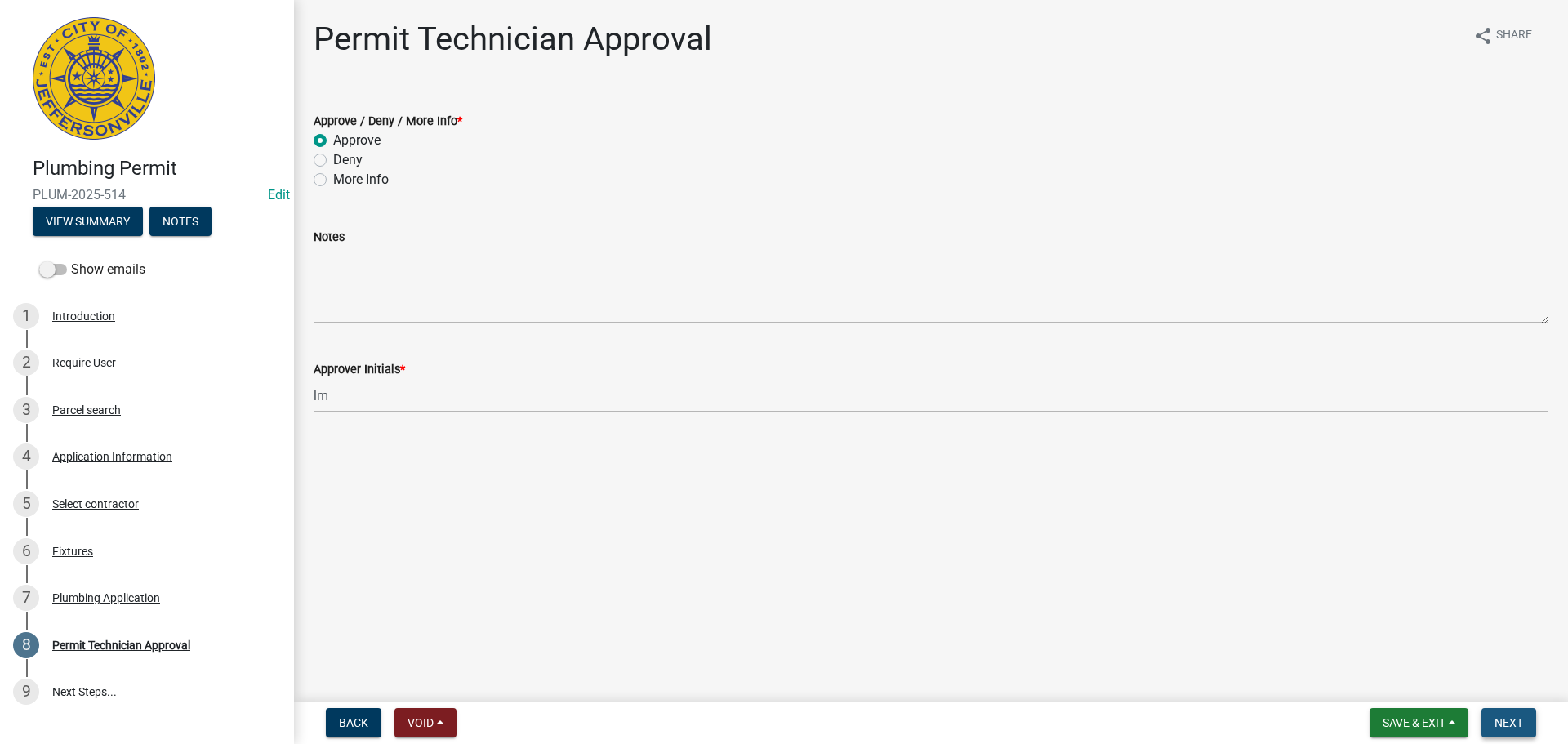
click at [1513, 719] on span "Next" at bounding box center [1508, 722] width 28 height 13
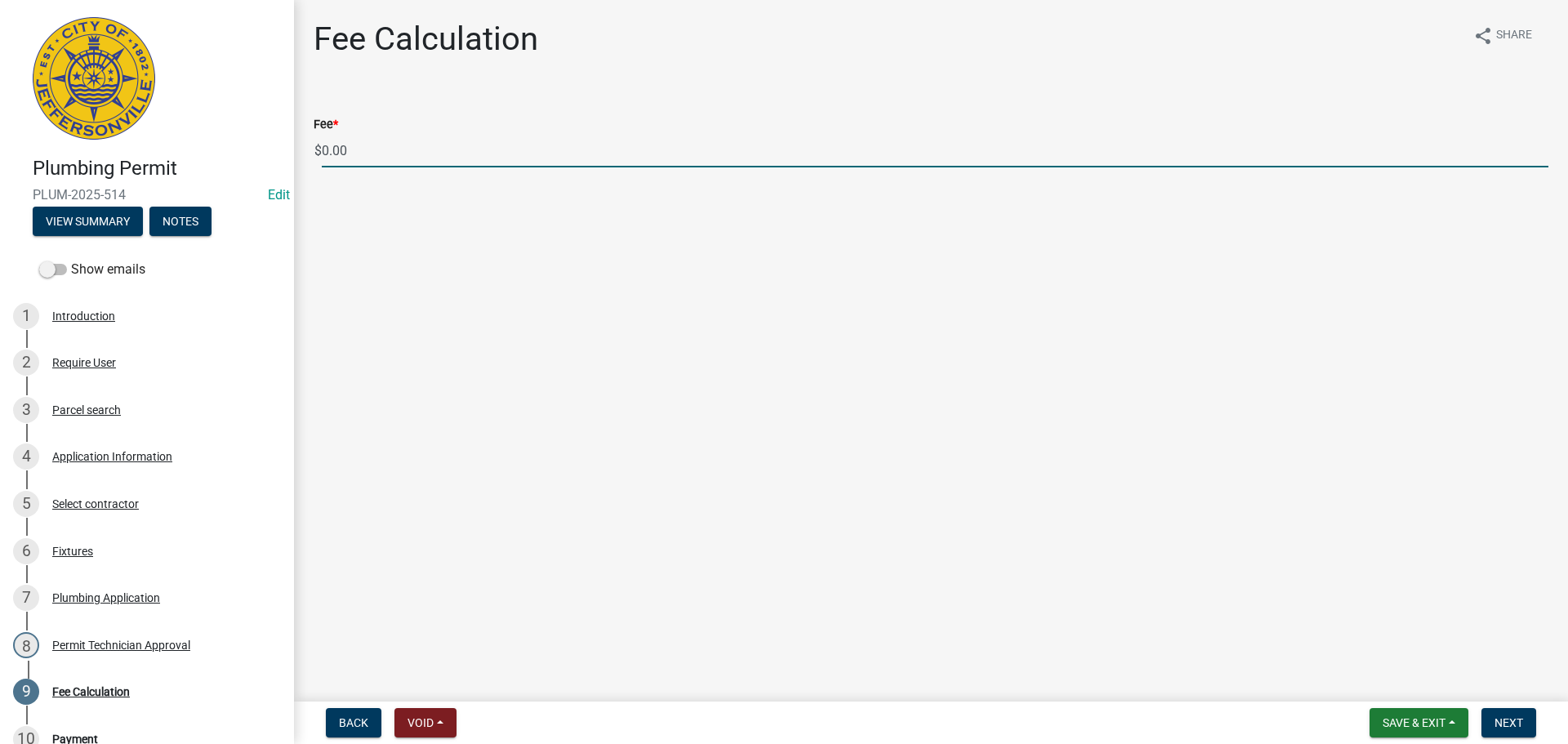
drag, startPoint x: 428, startPoint y: 175, endPoint x: 275, endPoint y: 156, distance: 154.2
click at [275, 156] on div "Plumbing Permit PLUM-2025-514 Edit View Summary Notes Show emails 1 Introductio…" at bounding box center [784, 372] width 1568 height 744
type input "35.00"
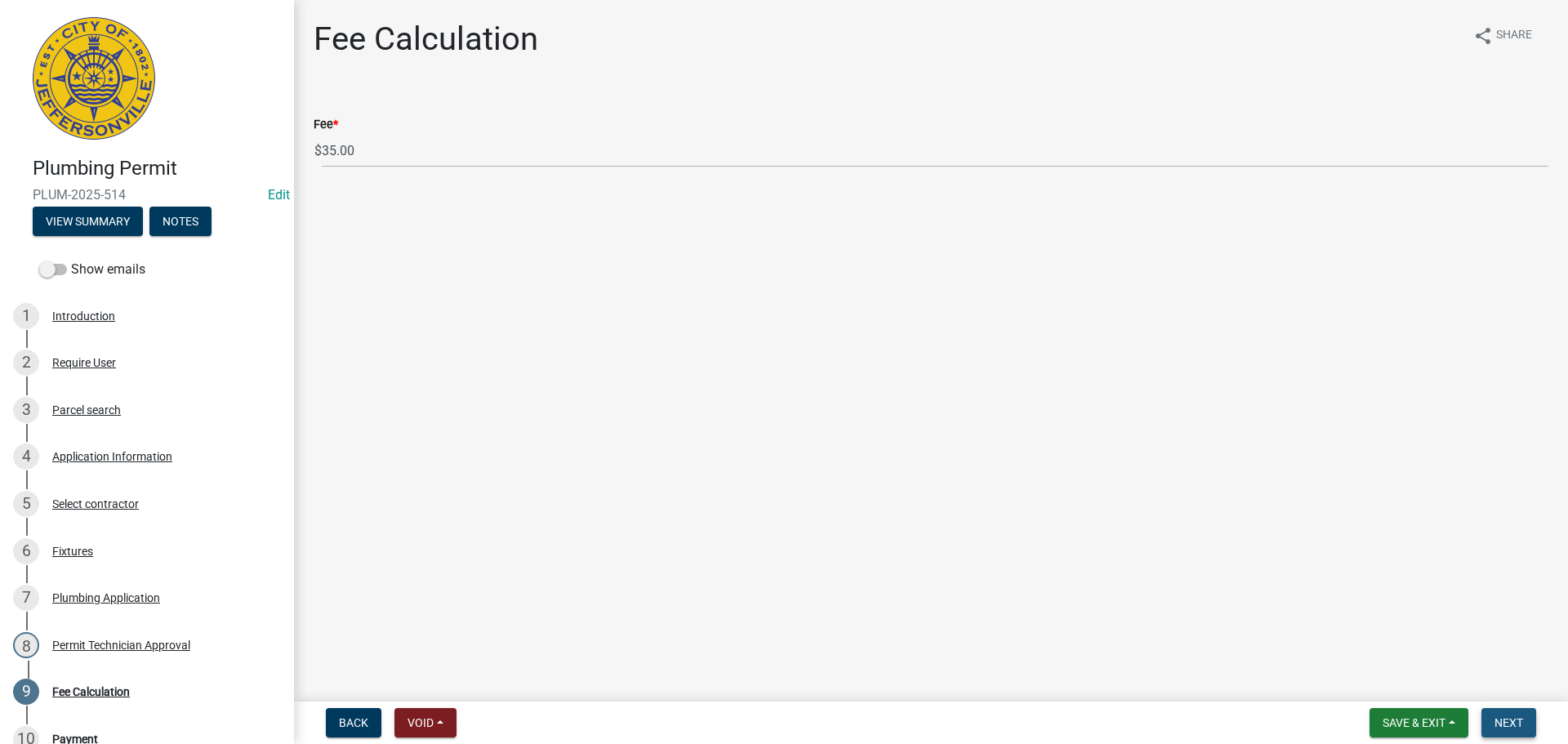
click at [1513, 708] on button "Next" at bounding box center [1508, 722] width 55 height 29
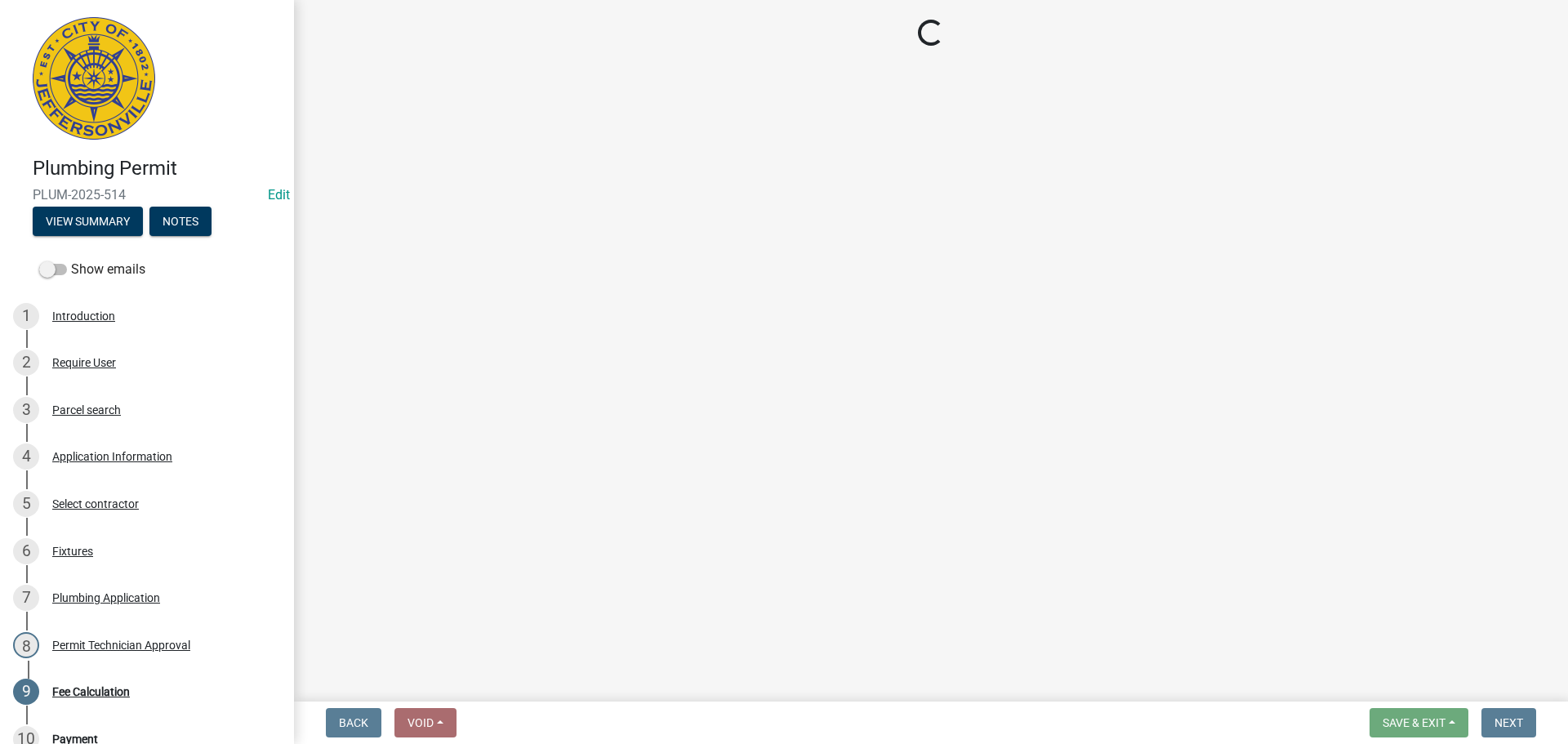
select select "3: 3"
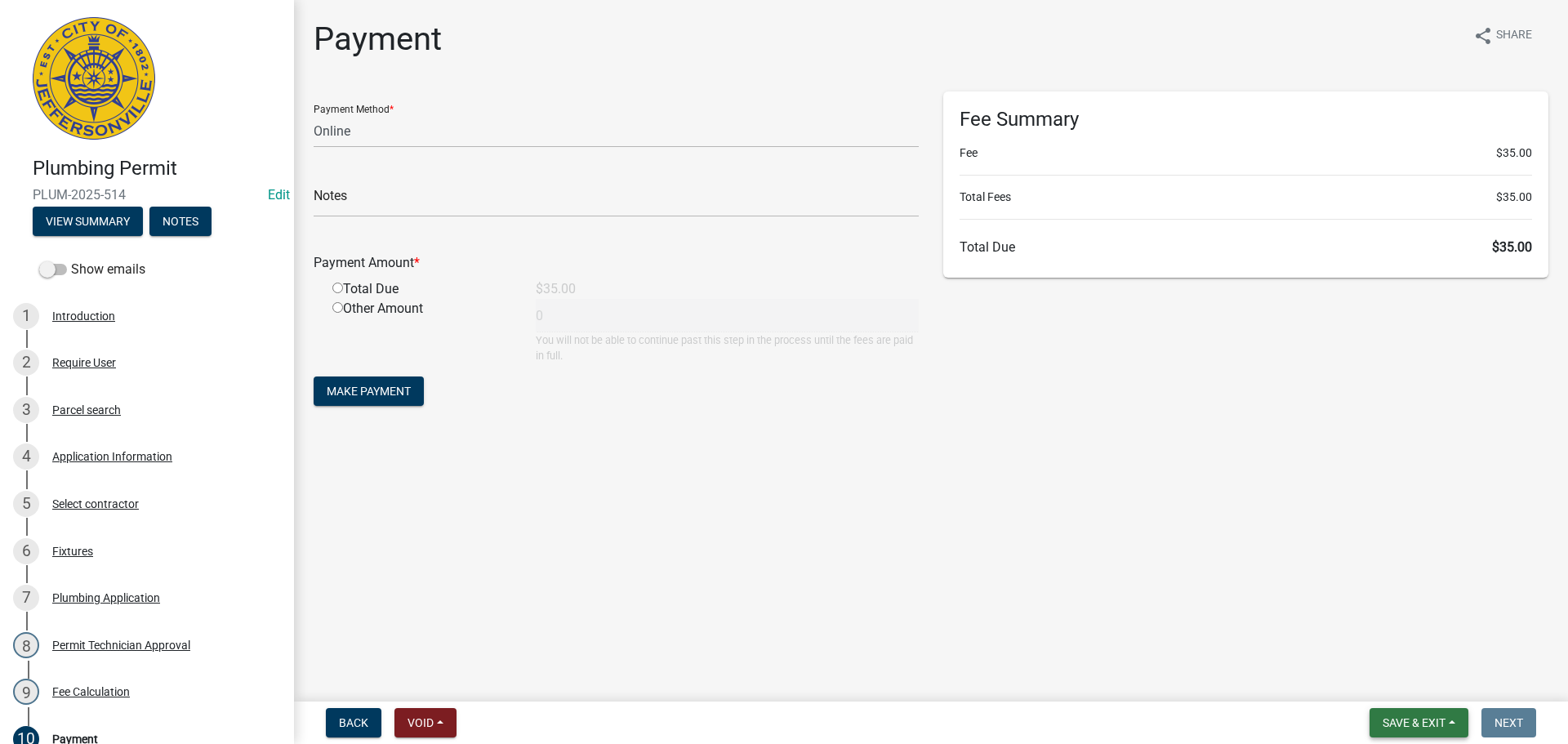
click at [1434, 735] on button "Save & Exit" at bounding box center [1419, 722] width 99 height 29
click at [1426, 694] on button "Save & Exit" at bounding box center [1402, 680] width 131 height 39
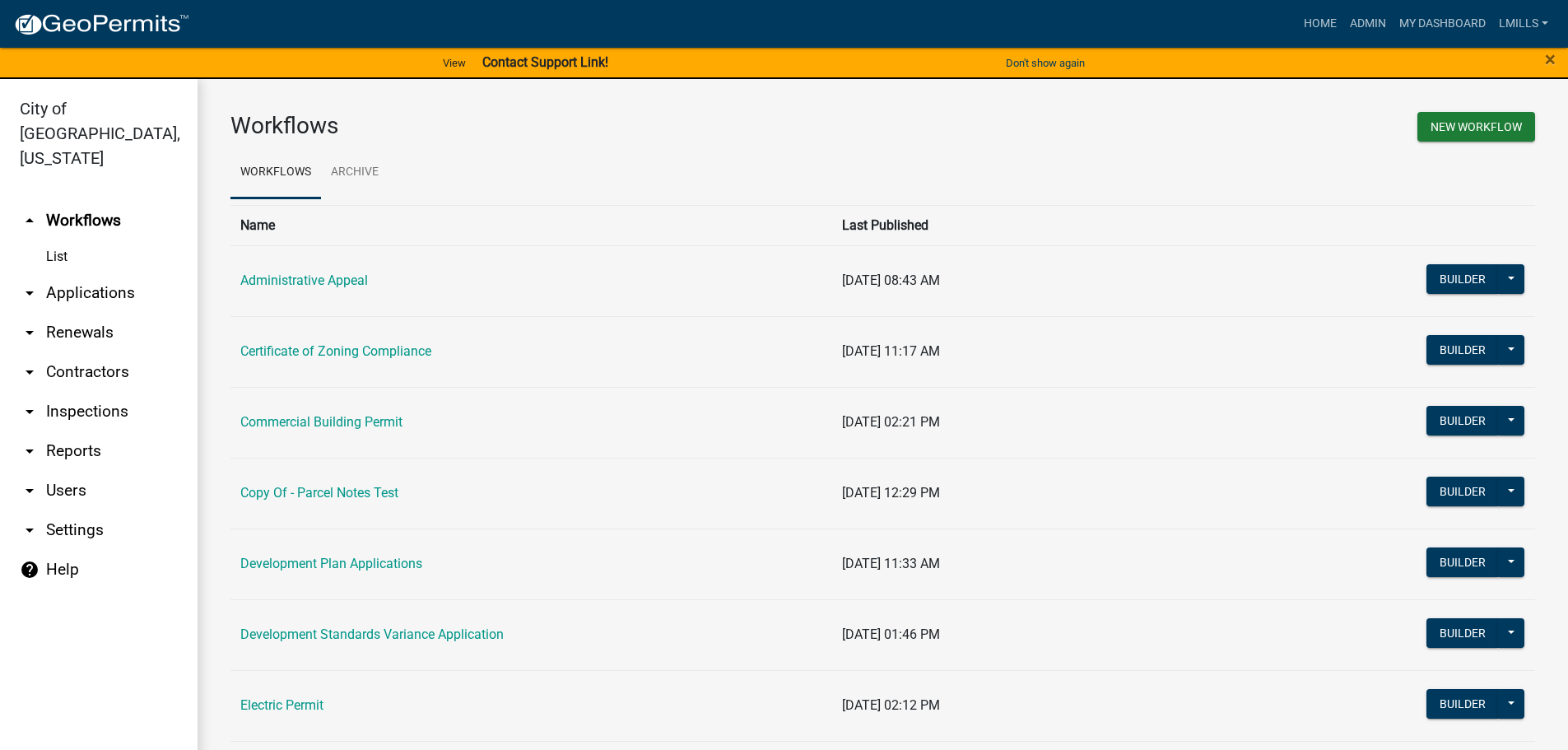
click at [67, 431] on link "arrow_drop_down Reports" at bounding box center [99, 451] width 198 height 40
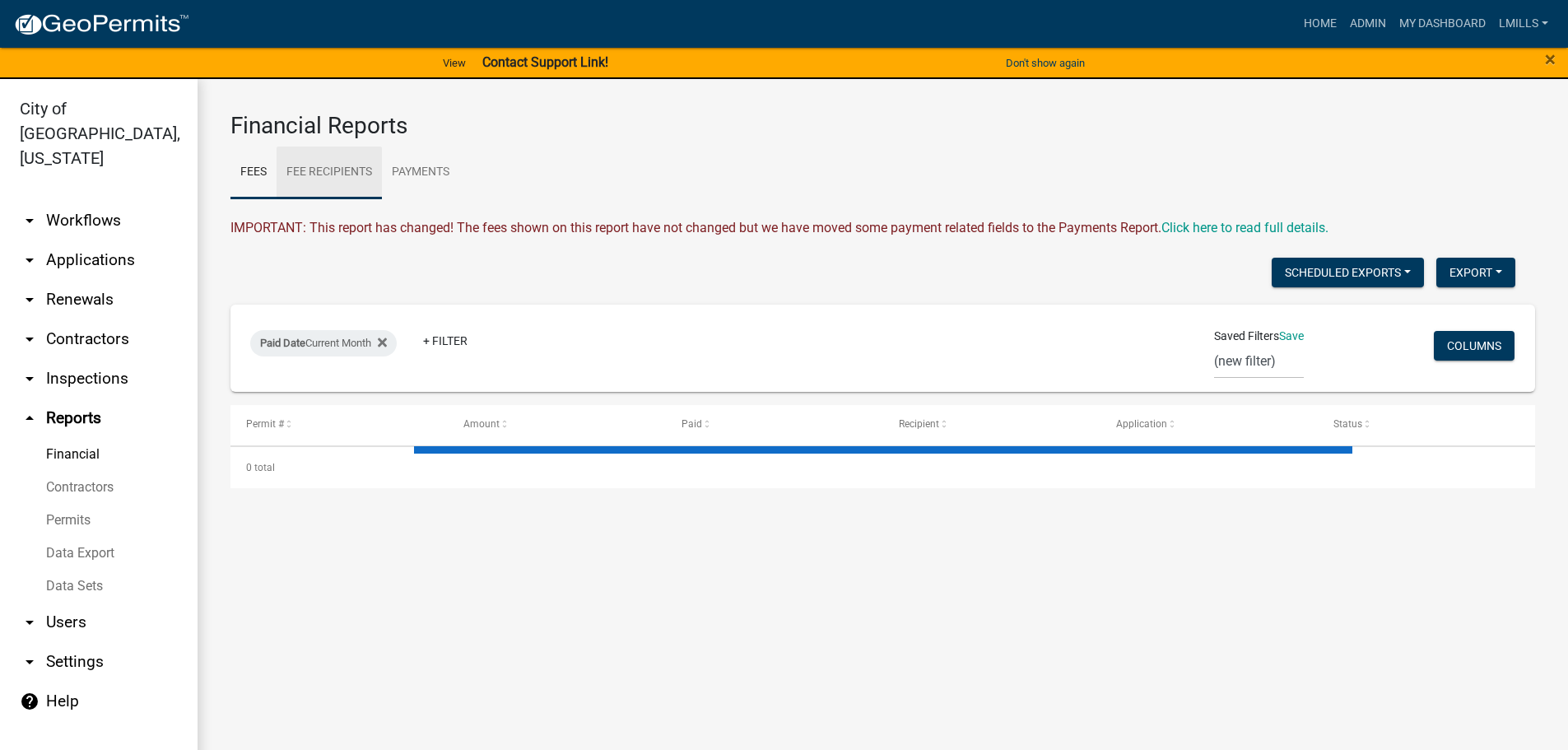
click at [352, 168] on link "Fee Recipients" at bounding box center [329, 172] width 105 height 52
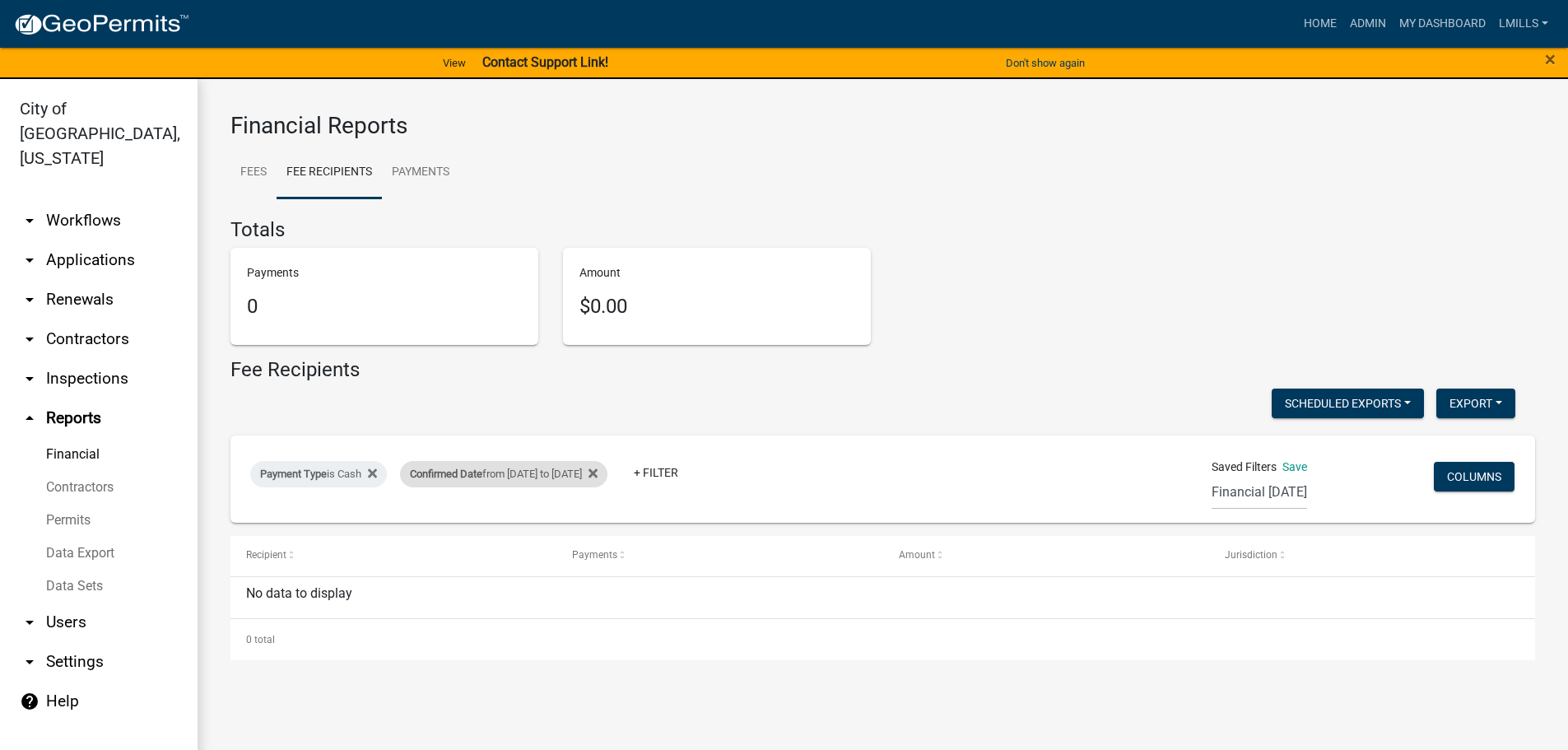
click at [497, 470] on div "Confirmed Date from 09/15/2025 to 09/15/2025" at bounding box center [503, 474] width 207 height 27
select select "custom"
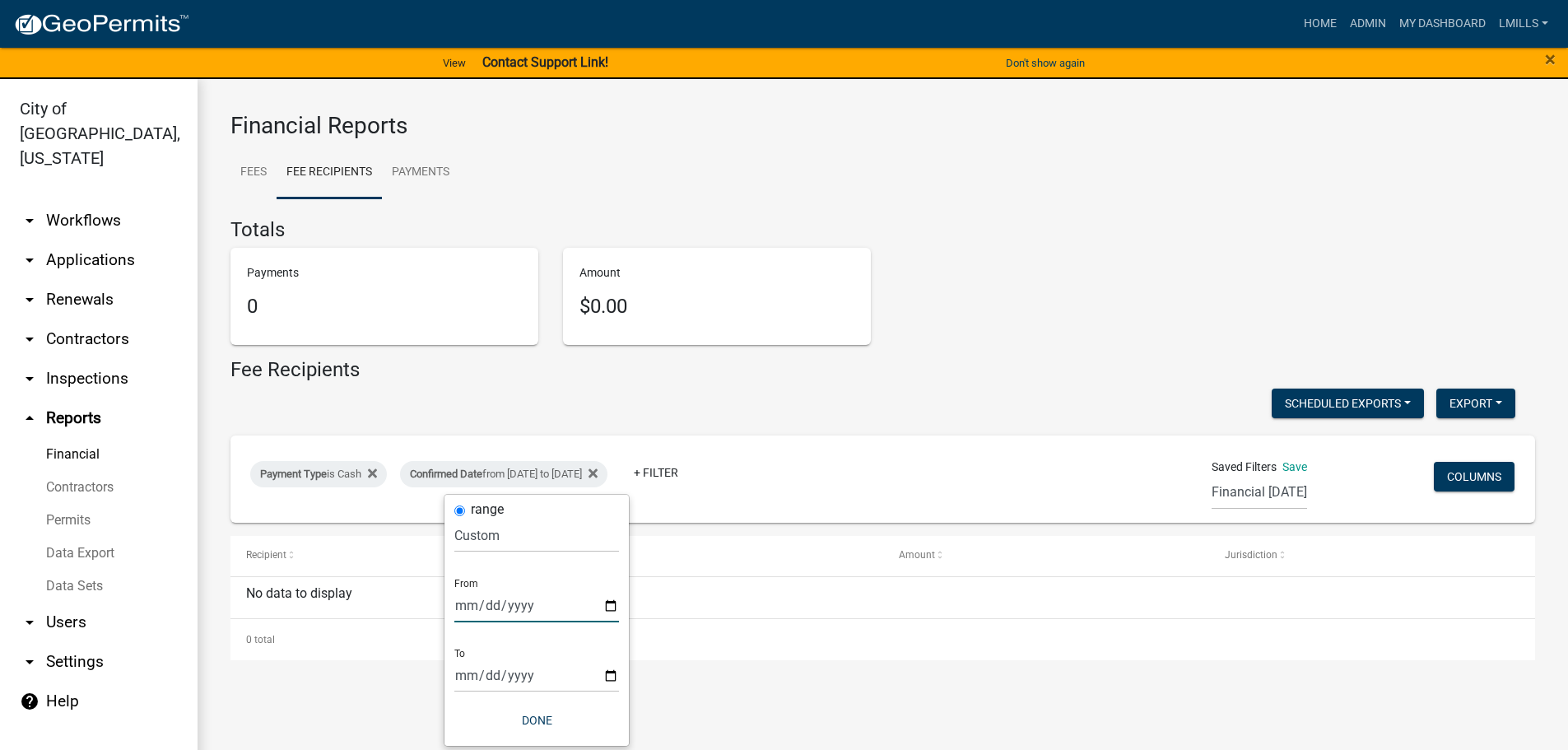
click at [608, 605] on input "2025-09-15" at bounding box center [536, 605] width 164 height 34
type input "2025-09-16"
click at [616, 675] on input "2025-09-15" at bounding box center [536, 674] width 164 height 34
type input "2025-09-16"
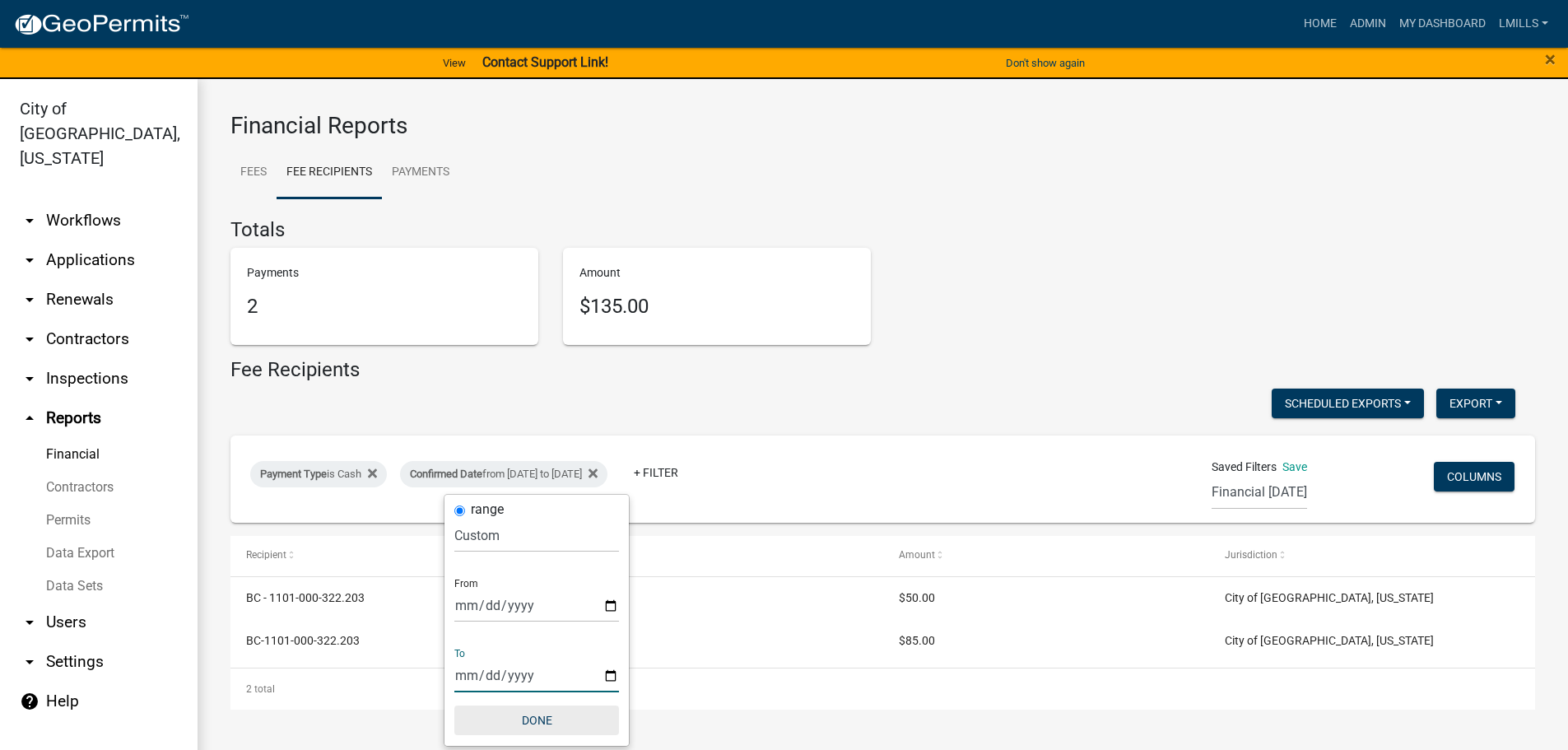
click at [542, 714] on button "Done" at bounding box center [536, 720] width 164 height 29
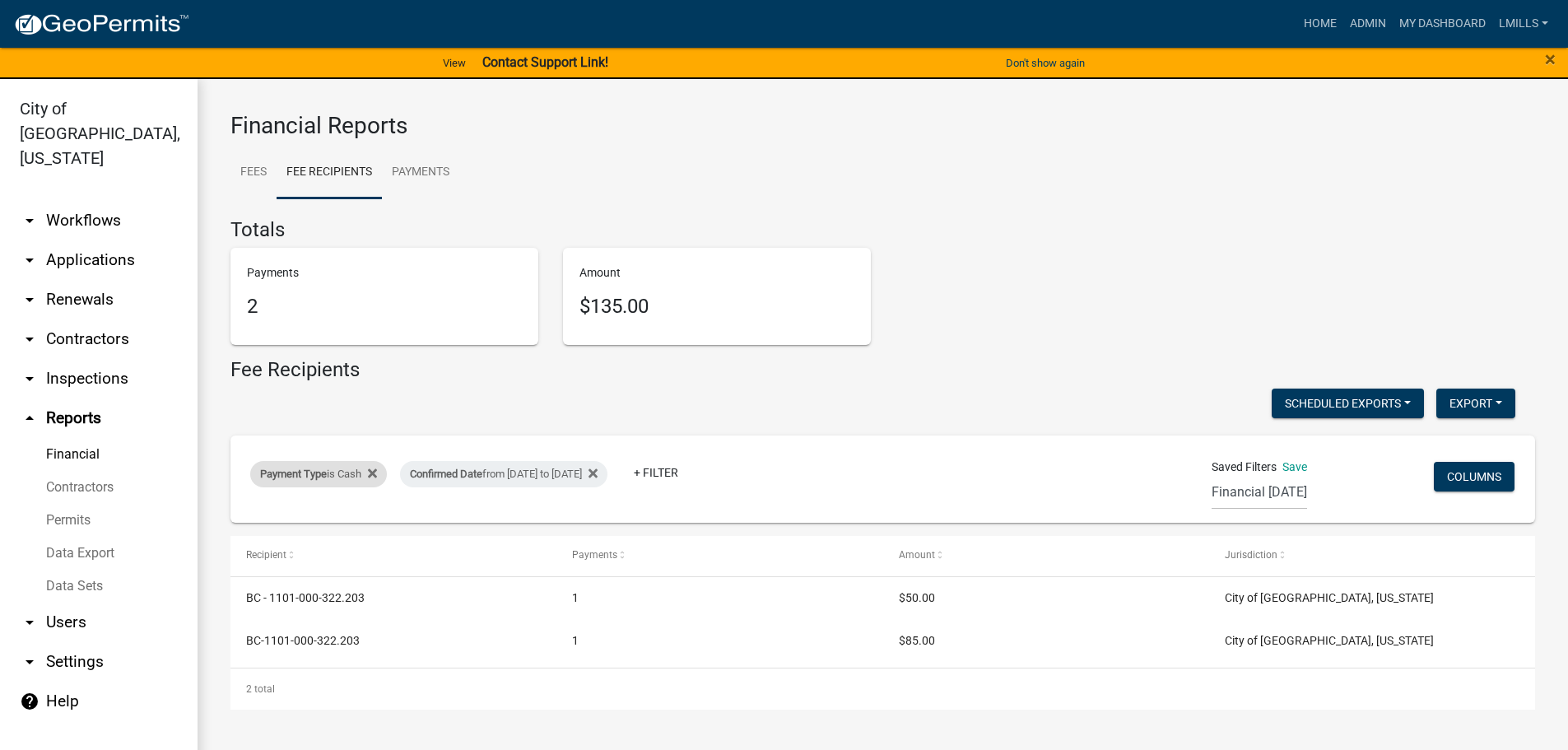
click at [340, 474] on div "Payment Type is Cash" at bounding box center [318, 474] width 137 height 27
click at [335, 533] on select "Select an option Online CreditCardPOS Check Cash" at bounding box center [319, 535] width 164 height 34
select select "Check"
click at [240, 519] on select "Select an option Online CreditCardPOS Check Cash" at bounding box center [319, 535] width 164 height 34
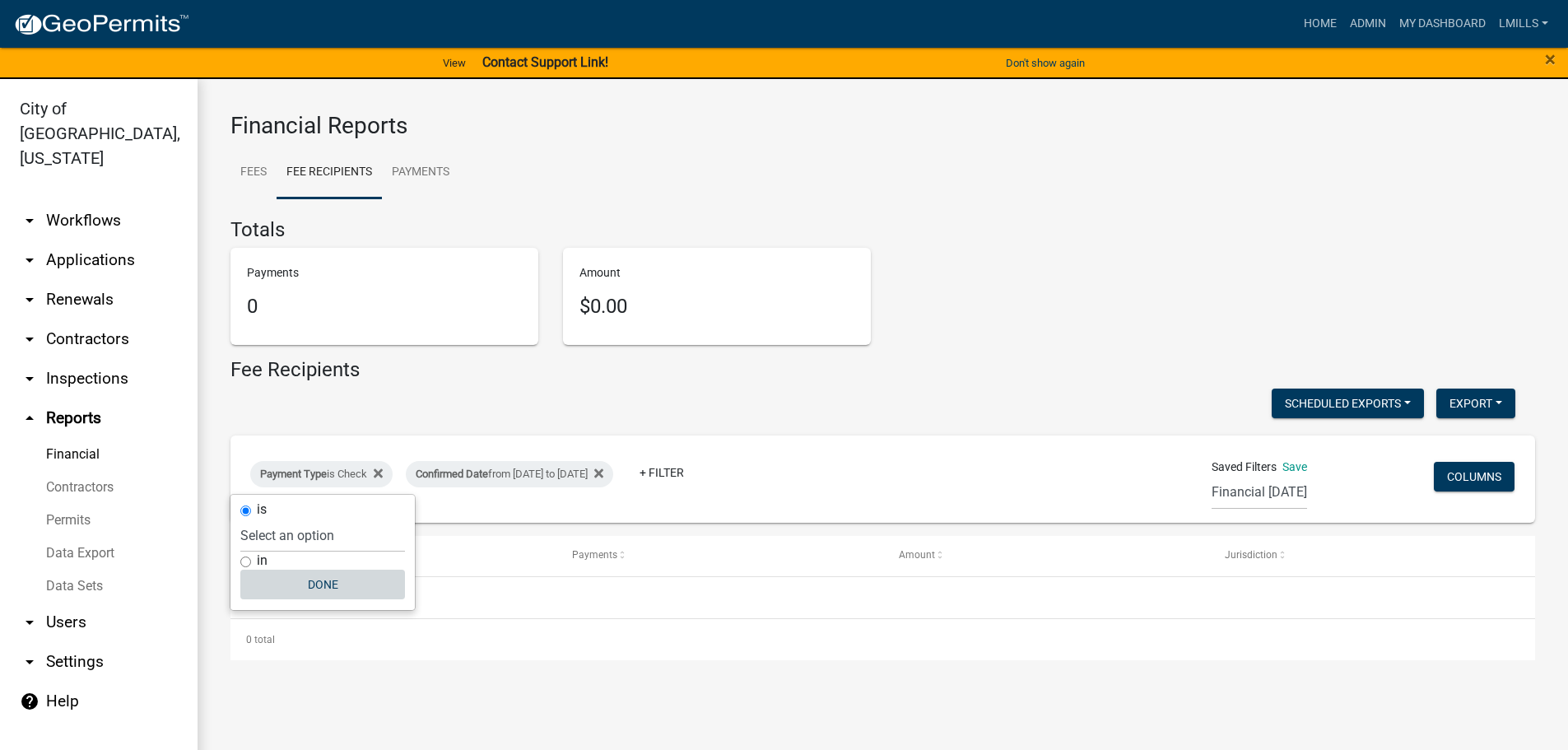
click at [327, 586] on button "Done" at bounding box center [322, 584] width 164 height 29
click at [360, 473] on div "Payment Type is Check" at bounding box center [322, 474] width 143 height 27
click at [350, 544] on select "Select an option Online CreditCardPOS Check Cash" at bounding box center [322, 535] width 164 height 34
select select "Online"
click at [241, 519] on select "Select an option Online CreditCardPOS Check Cash" at bounding box center [322, 535] width 164 height 34
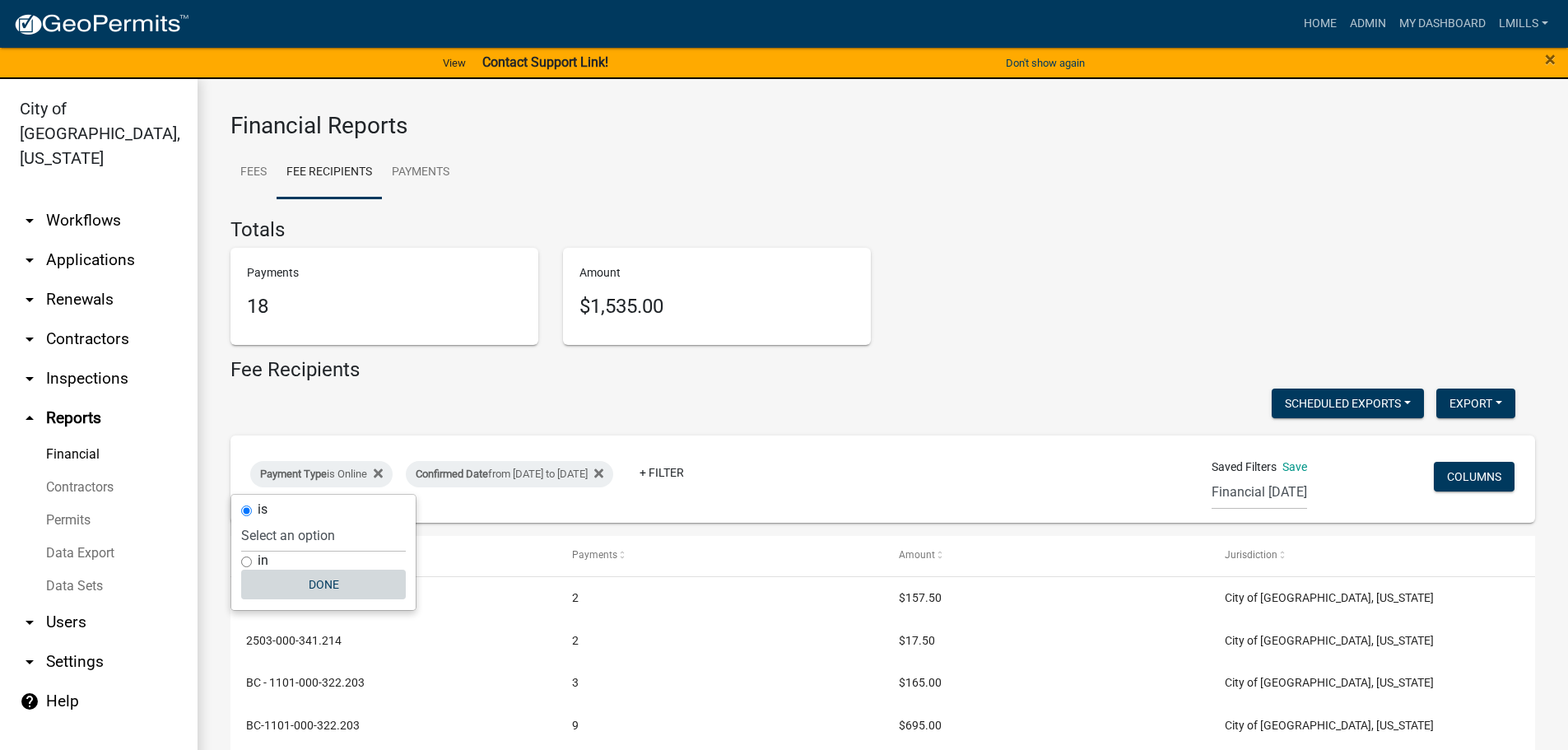
click at [330, 587] on button "Done" at bounding box center [323, 584] width 164 height 29
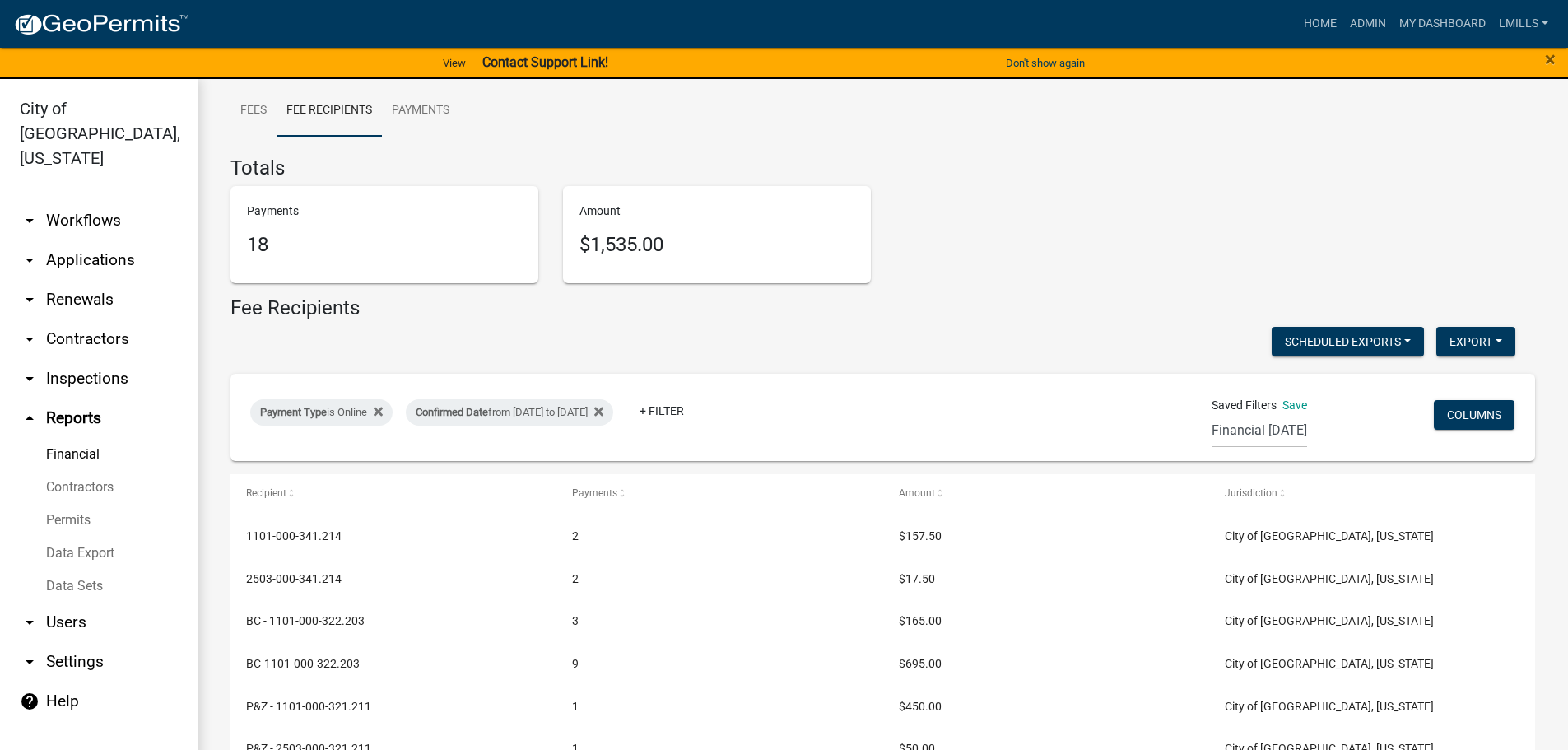
scroll to position [143, 0]
